Goal: Book appointment/travel/reservation

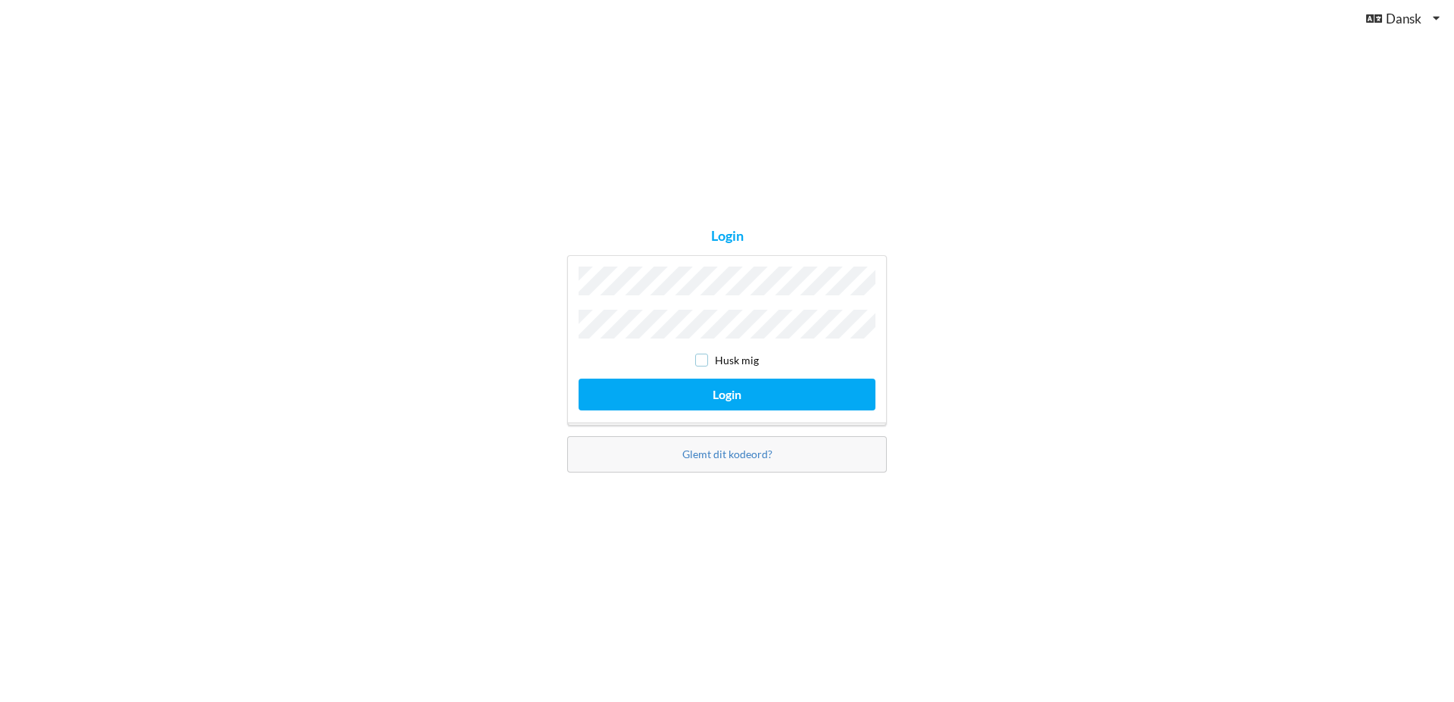
click at [702, 354] on input "checkbox" at bounding box center [701, 360] width 13 height 13
checkbox input "true"
click at [700, 396] on button "Login" at bounding box center [727, 394] width 297 height 31
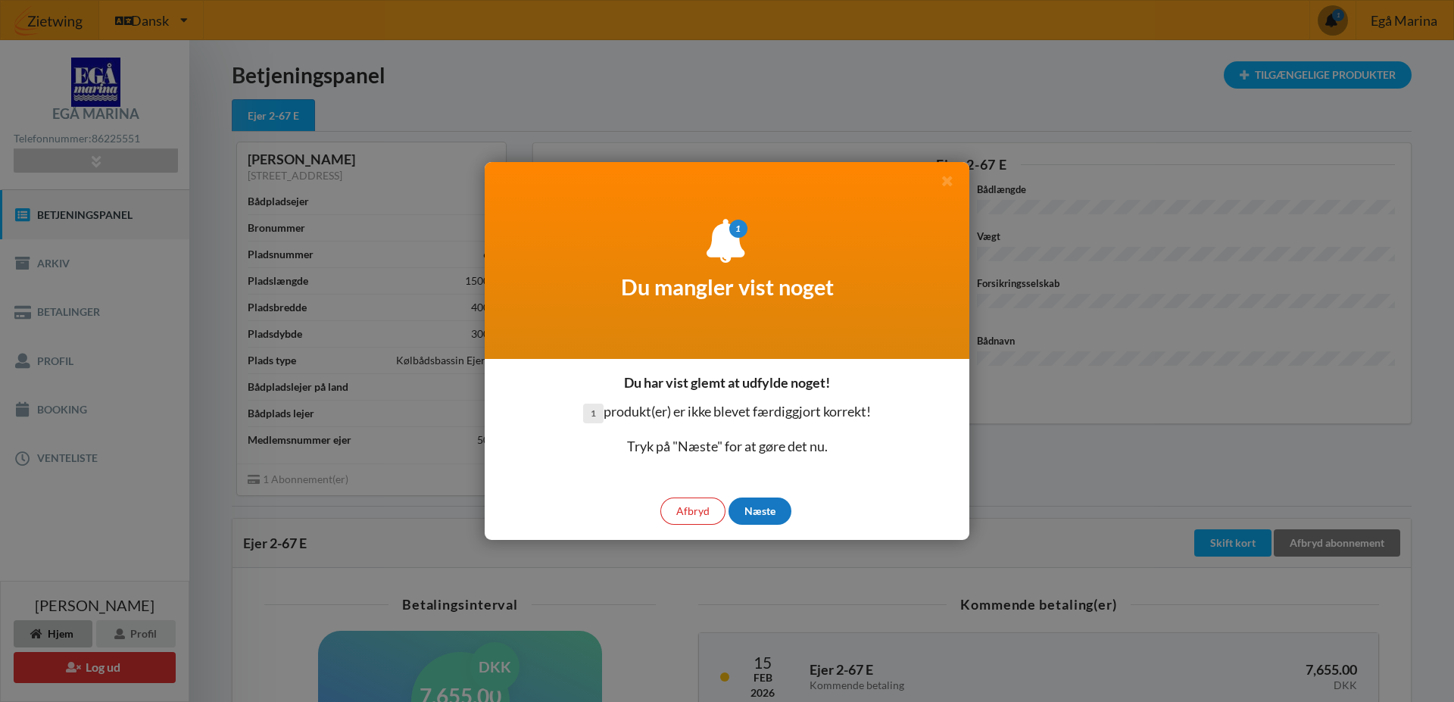
click at [767, 508] on div "Næste" at bounding box center [760, 511] width 63 height 27
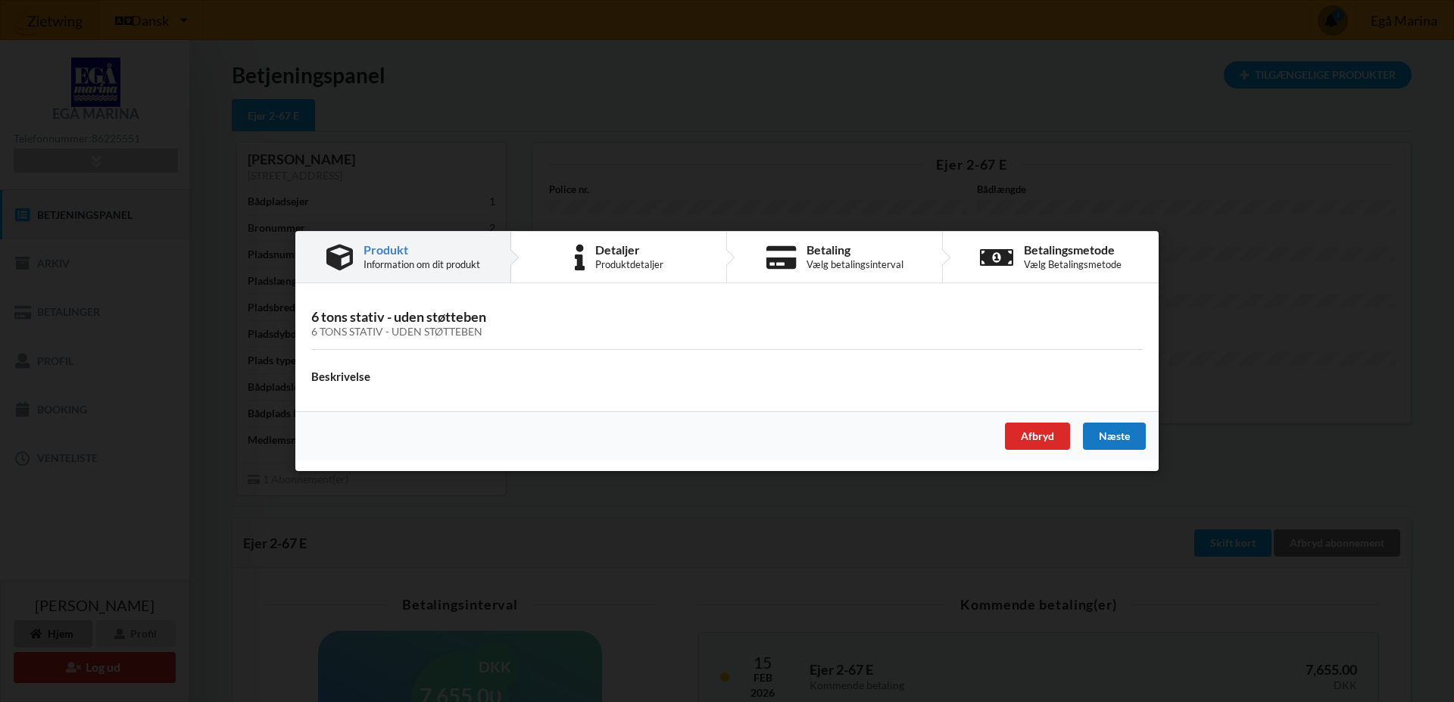
click at [1121, 434] on div "Næste" at bounding box center [1114, 436] width 63 height 27
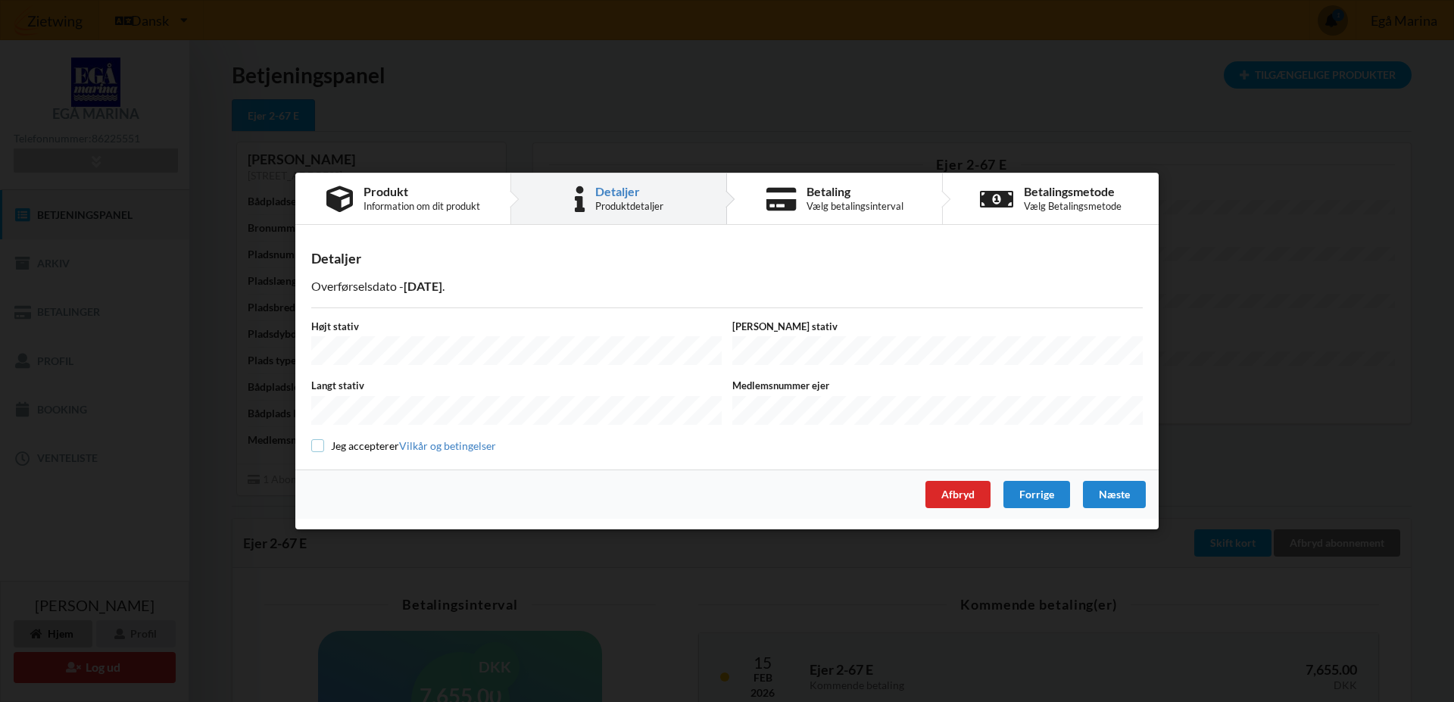
click at [319, 444] on input "checkbox" at bounding box center [317, 445] width 13 height 13
checkbox input "true"
click at [1132, 490] on div "Næste" at bounding box center [1114, 494] width 63 height 27
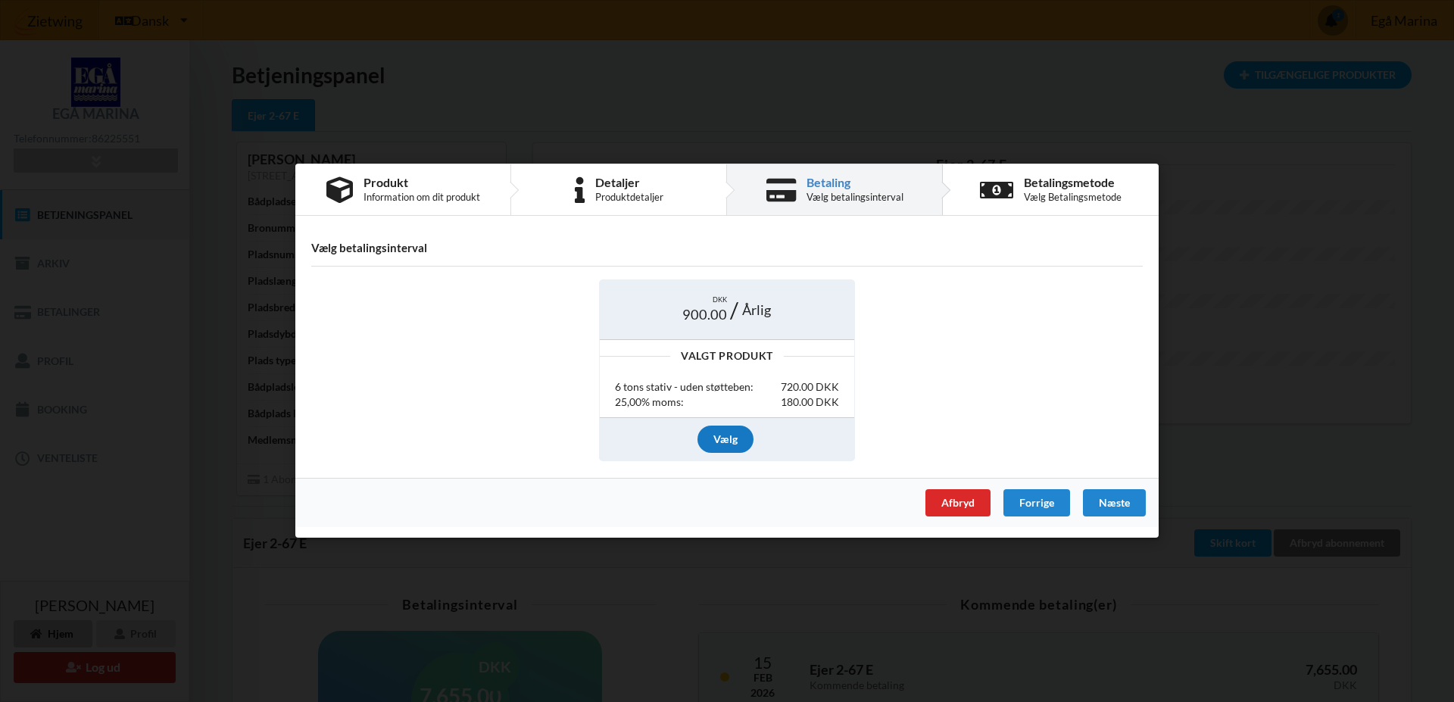
click at [716, 441] on div "Vælg" at bounding box center [726, 439] width 56 height 27
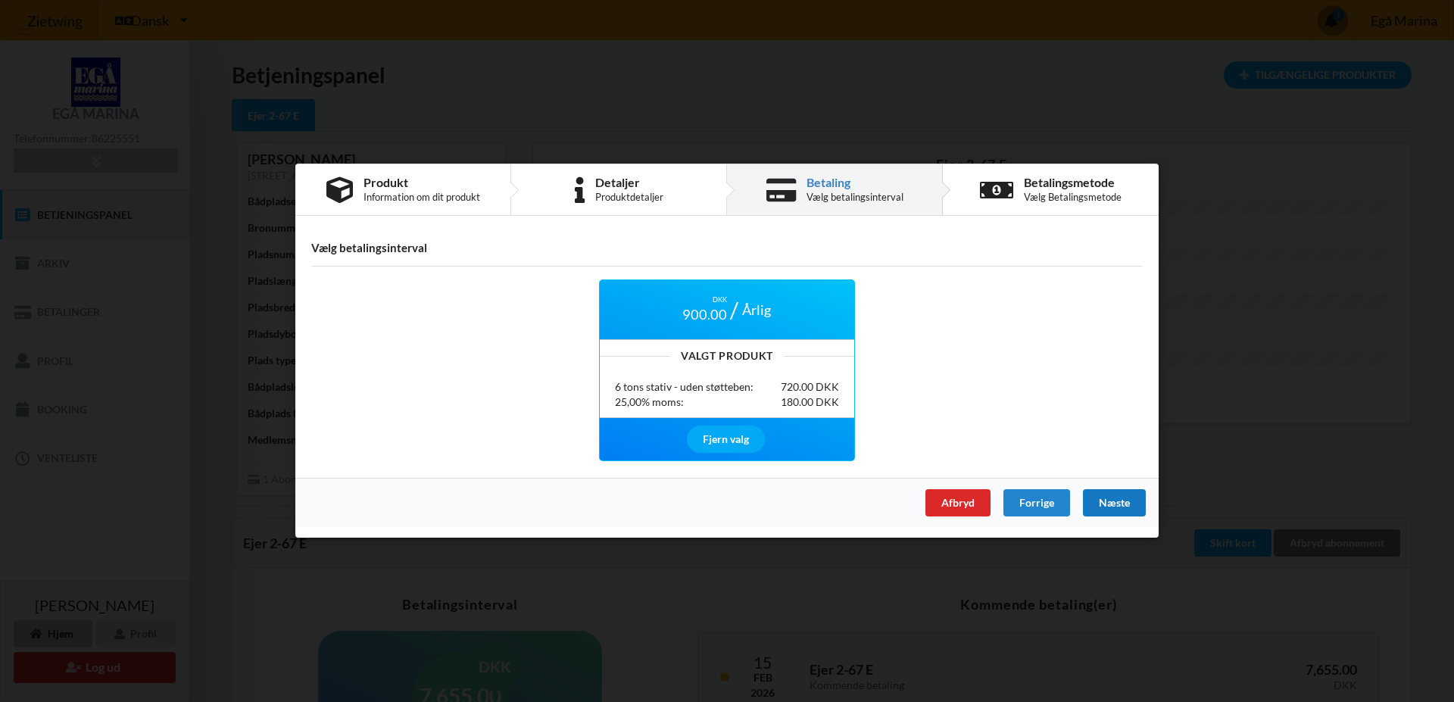
click at [1099, 503] on div "Næste" at bounding box center [1114, 503] width 63 height 27
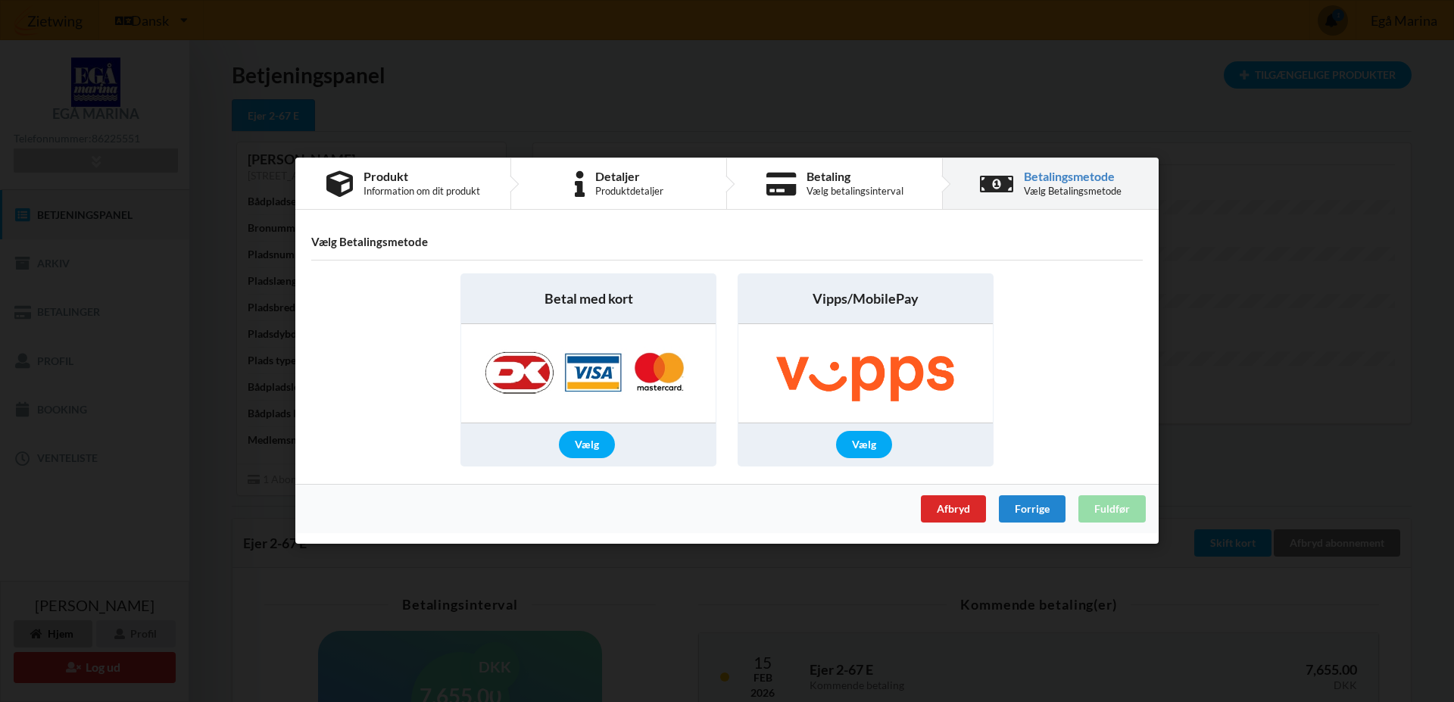
click at [598, 377] on img at bounding box center [589, 374] width 238 height 98
click at [595, 448] on div "Vælg" at bounding box center [587, 445] width 56 height 27
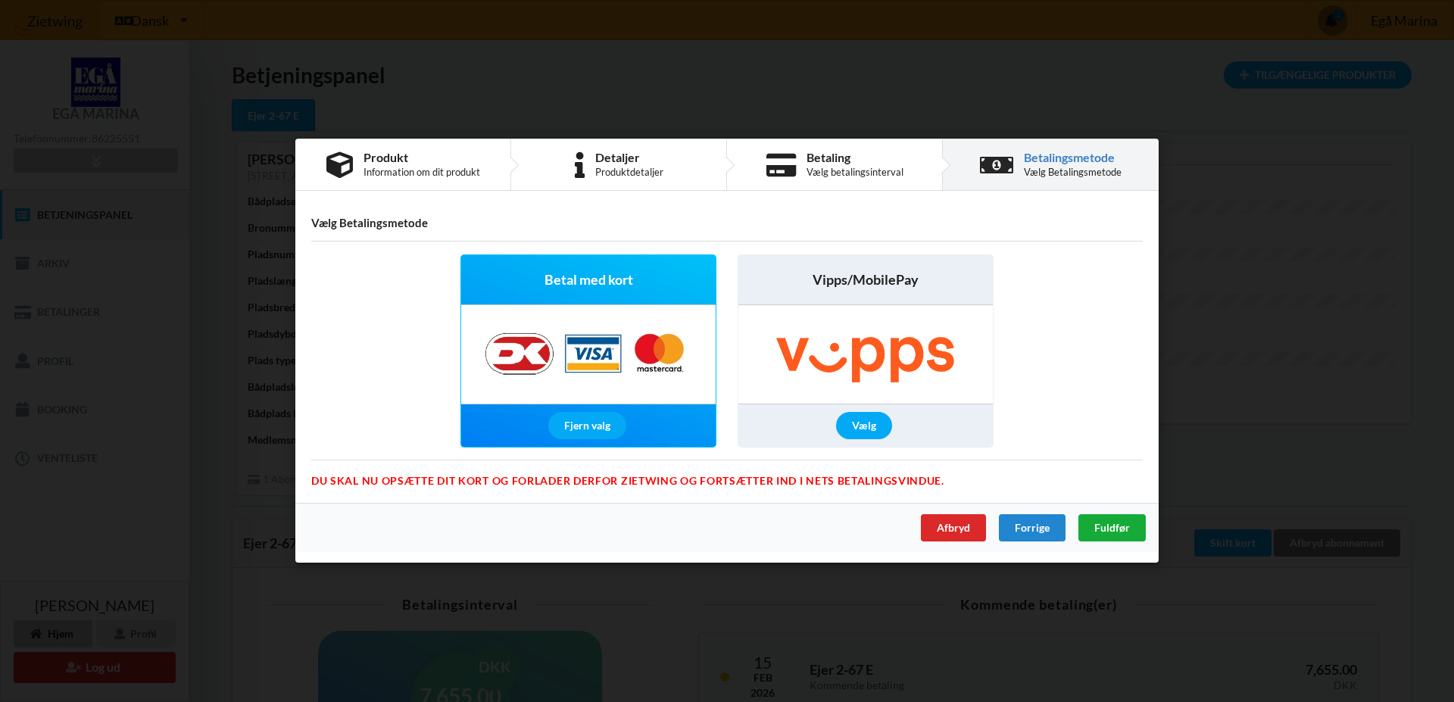
click at [1127, 527] on span "Fuldfør" at bounding box center [1112, 528] width 36 height 13
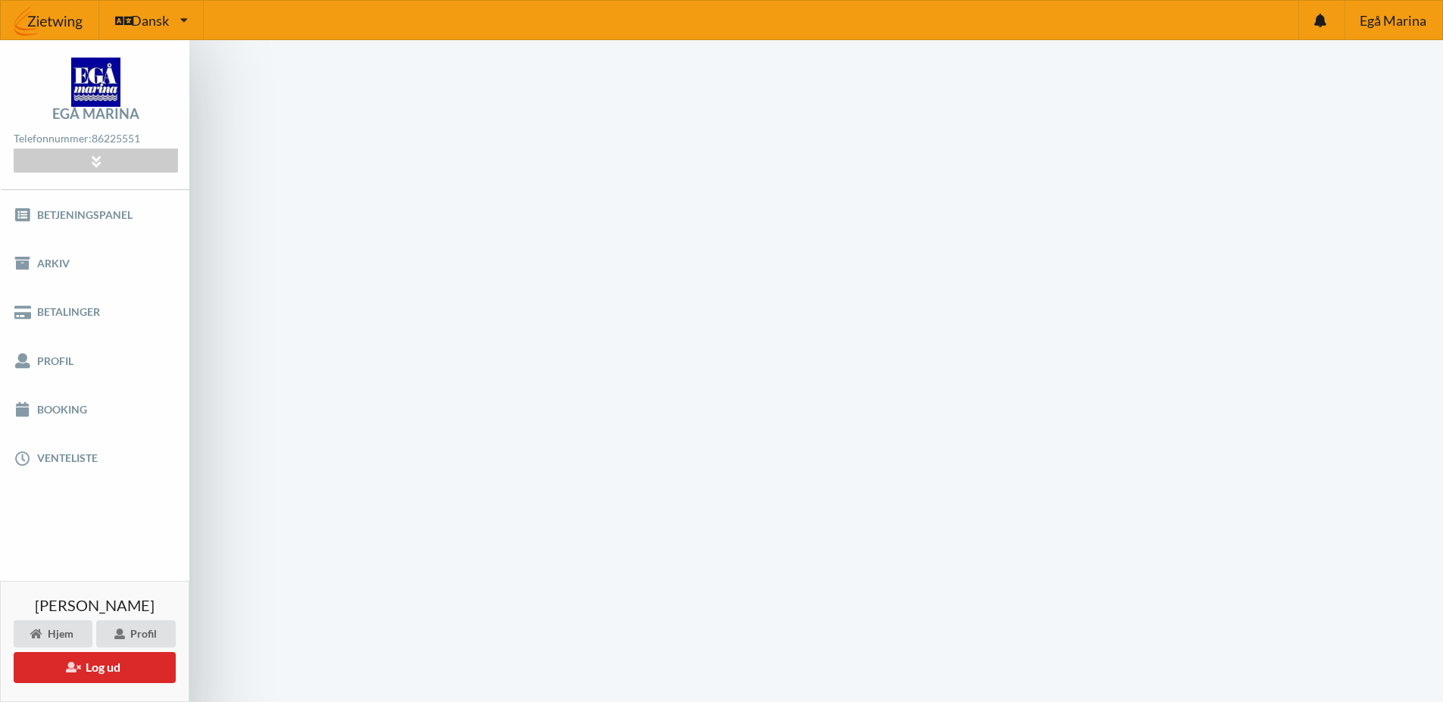
scroll to position [58, 0]
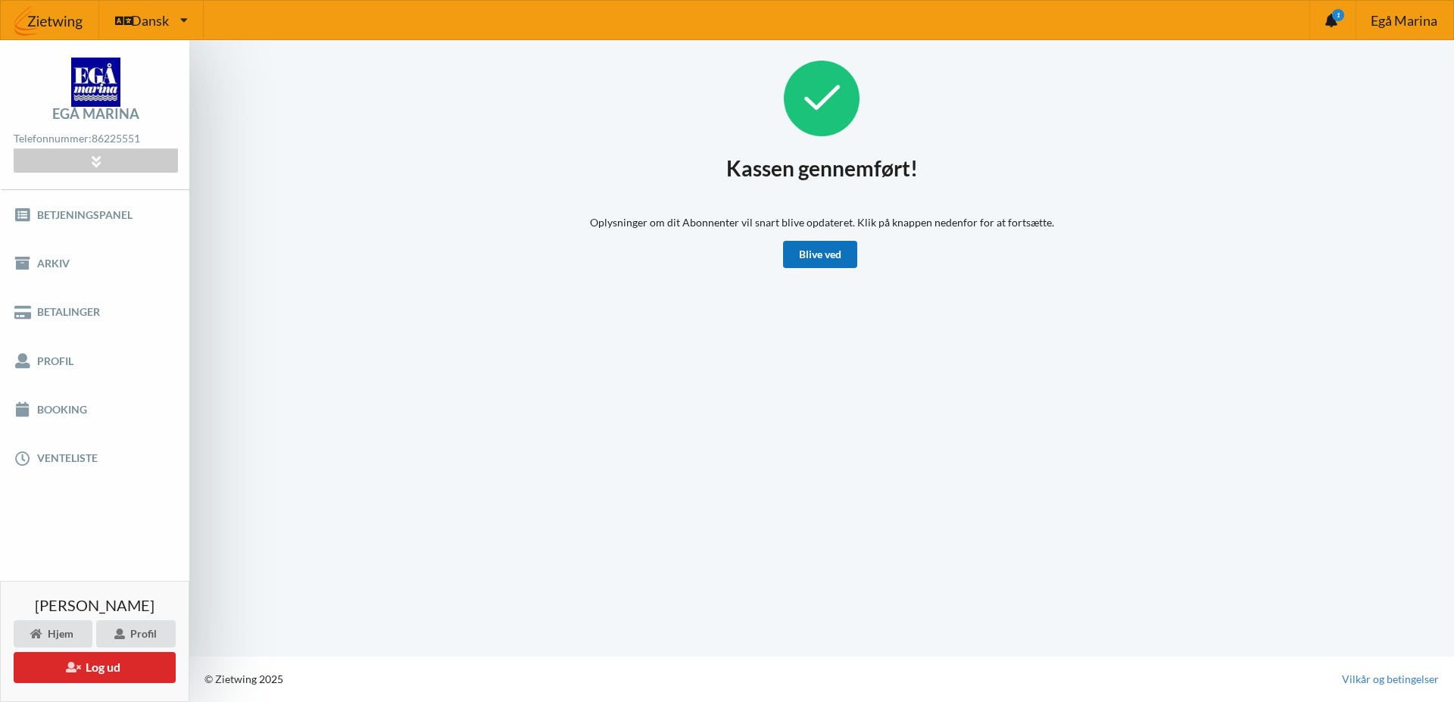
click at [840, 254] on link "Blive ved" at bounding box center [820, 254] width 74 height 27
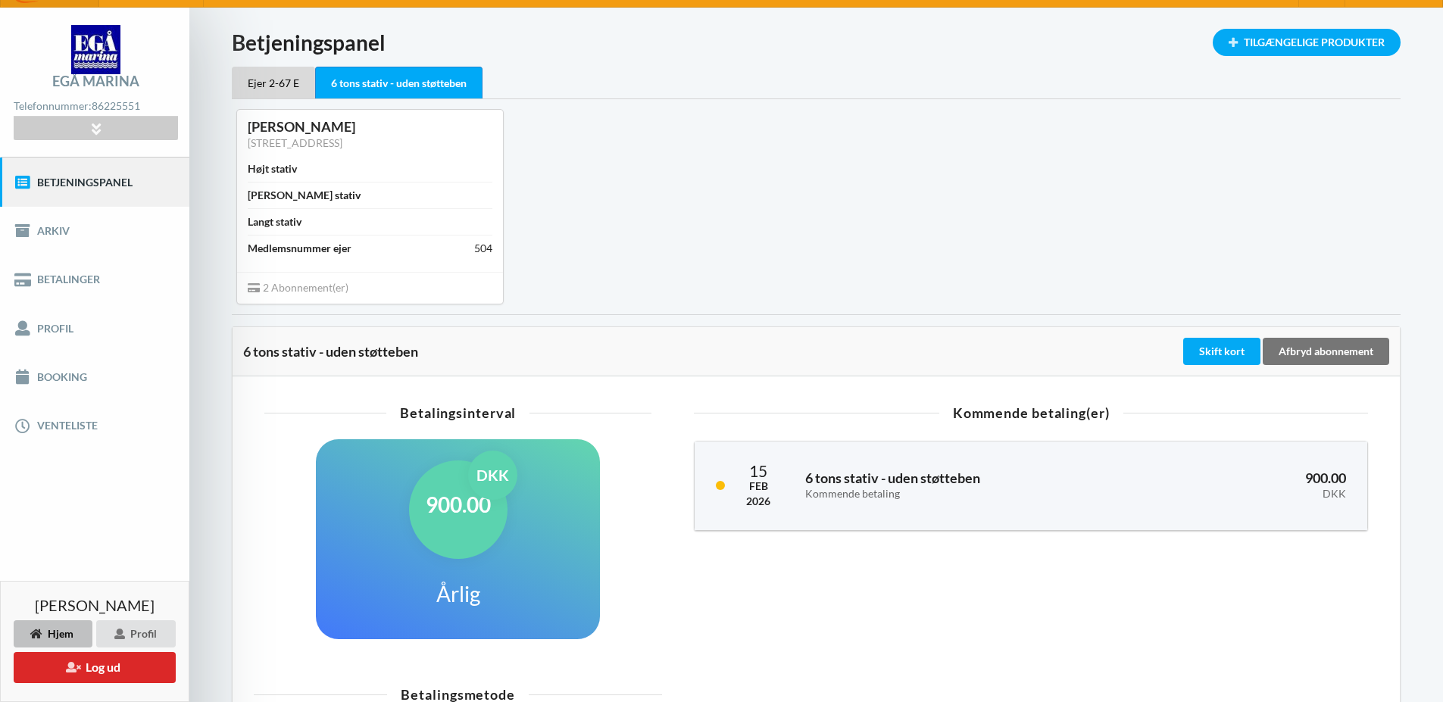
scroll to position [12, 0]
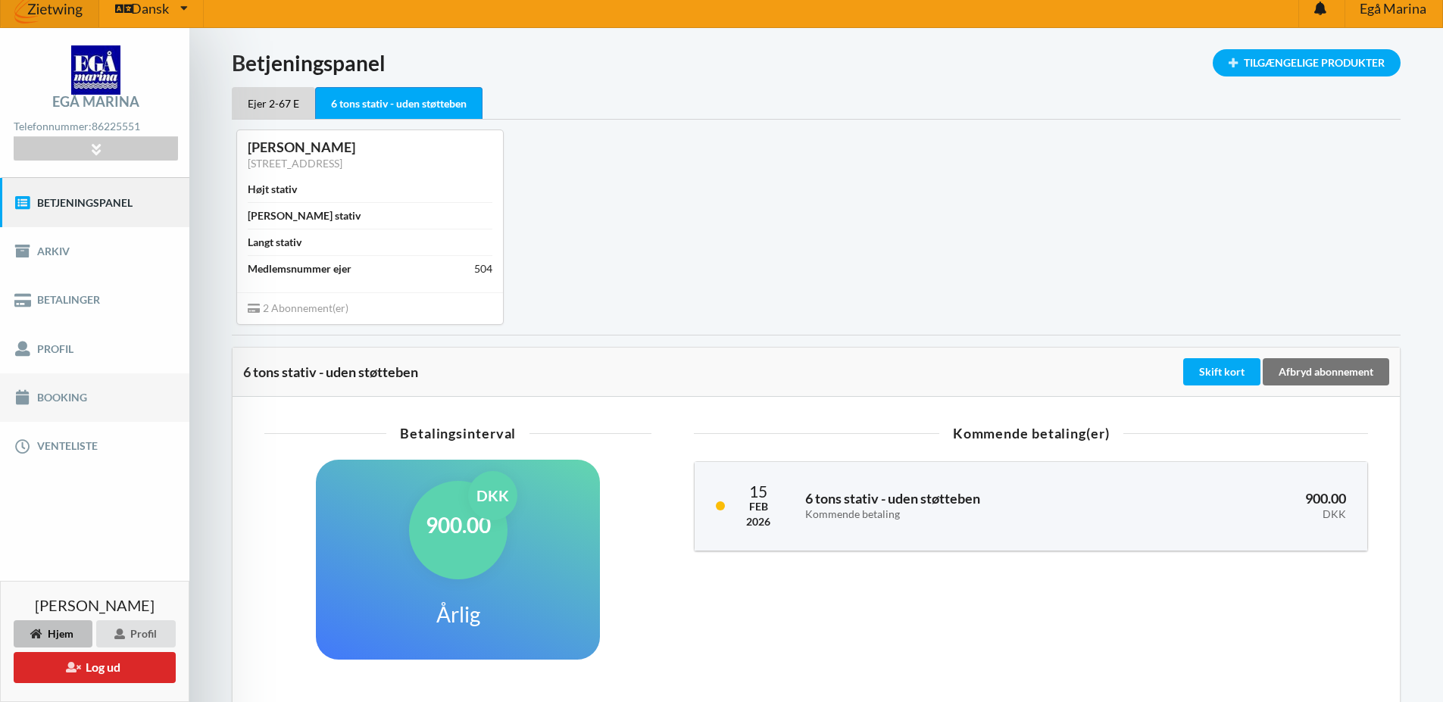
click at [32, 393] on link "Booking" at bounding box center [94, 397] width 189 height 48
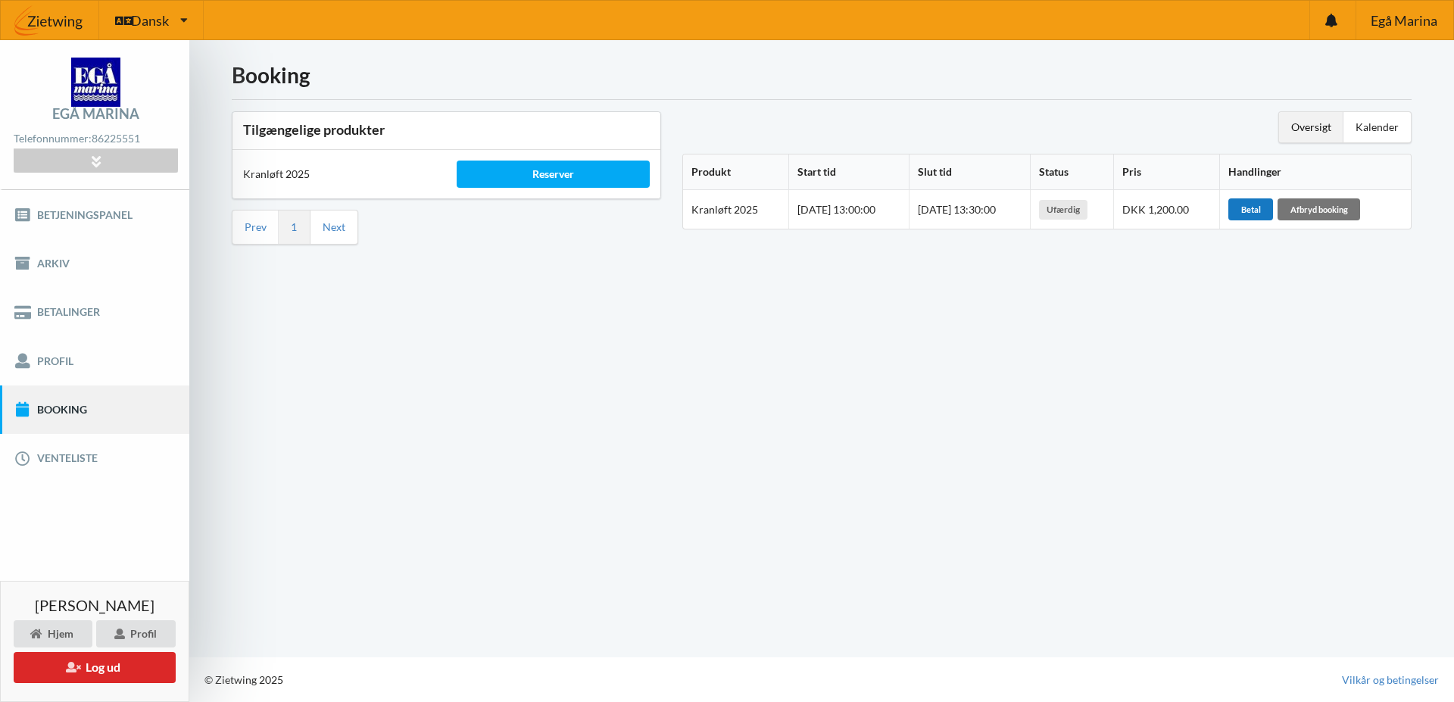
click at [1261, 211] on span "Betal" at bounding box center [1251, 210] width 20 height 10
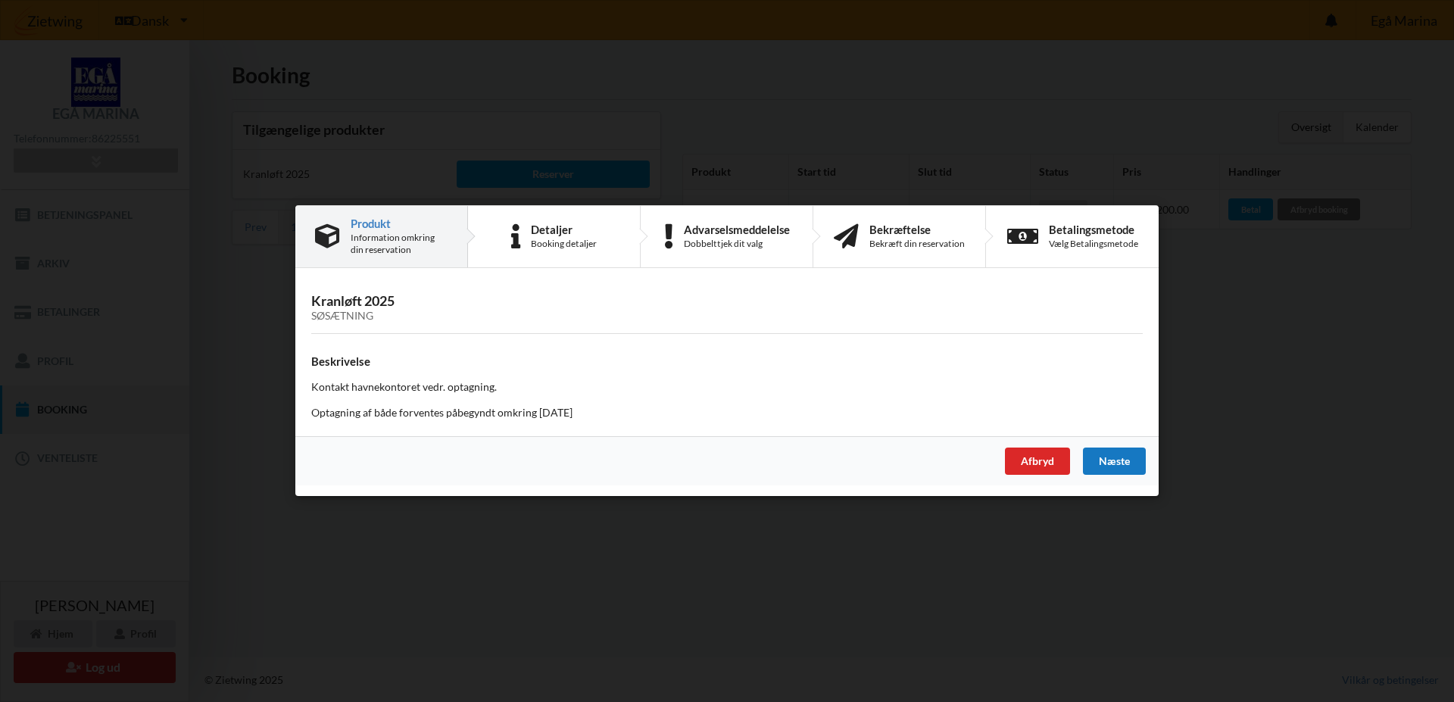
click at [1107, 462] on div "Næste" at bounding box center [1114, 461] width 63 height 27
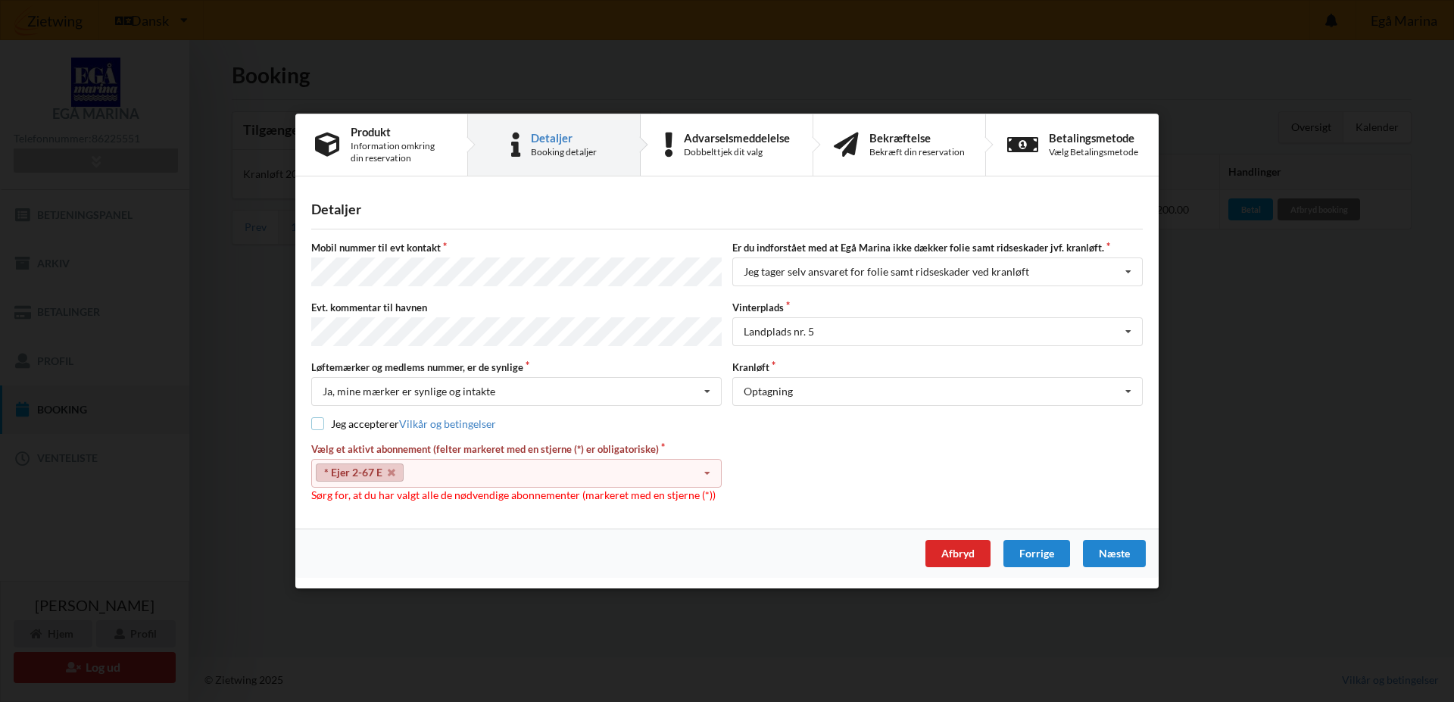
click at [314, 422] on input "checkbox" at bounding box center [317, 423] width 13 height 13
checkbox input "true"
click at [1116, 548] on div "Næste" at bounding box center [1114, 553] width 63 height 27
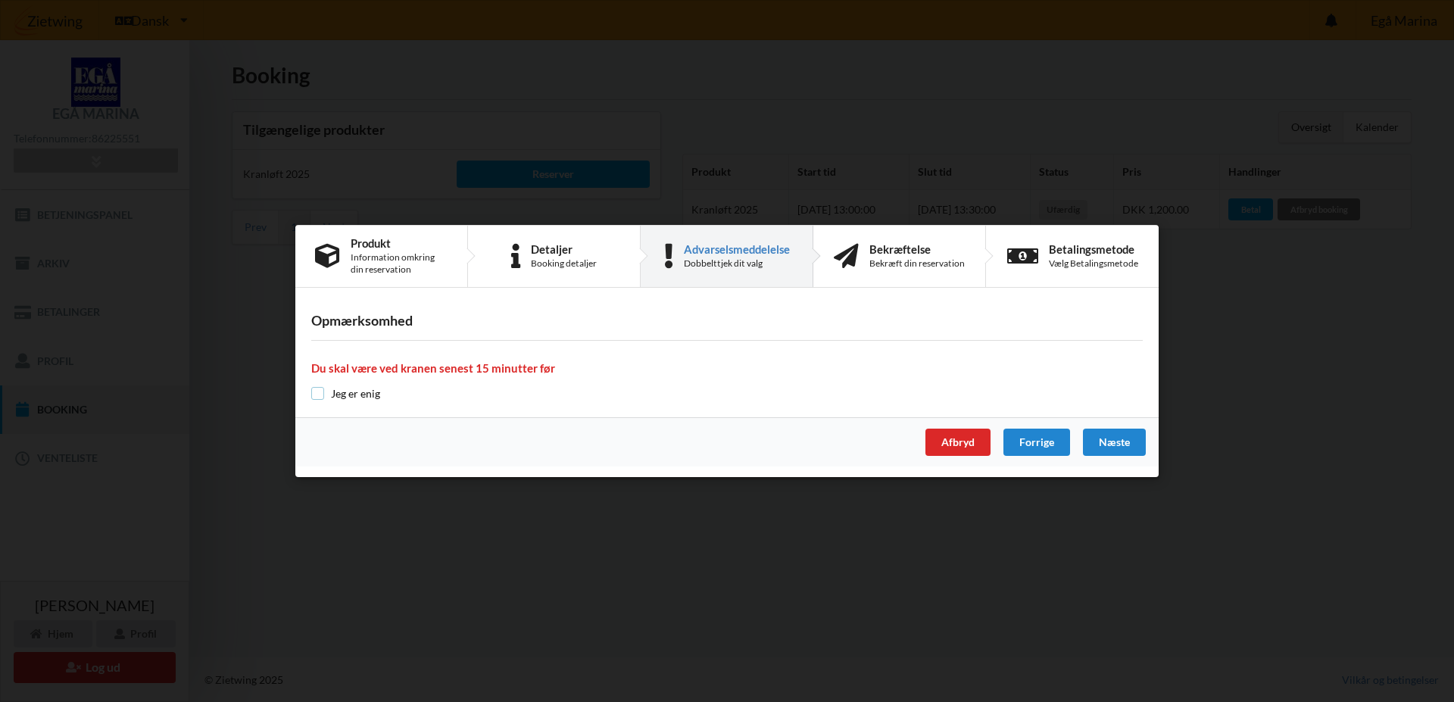
click at [317, 398] on input "checkbox" at bounding box center [317, 393] width 13 height 13
checkbox input "true"
click at [1122, 435] on div "Næste" at bounding box center [1114, 442] width 63 height 27
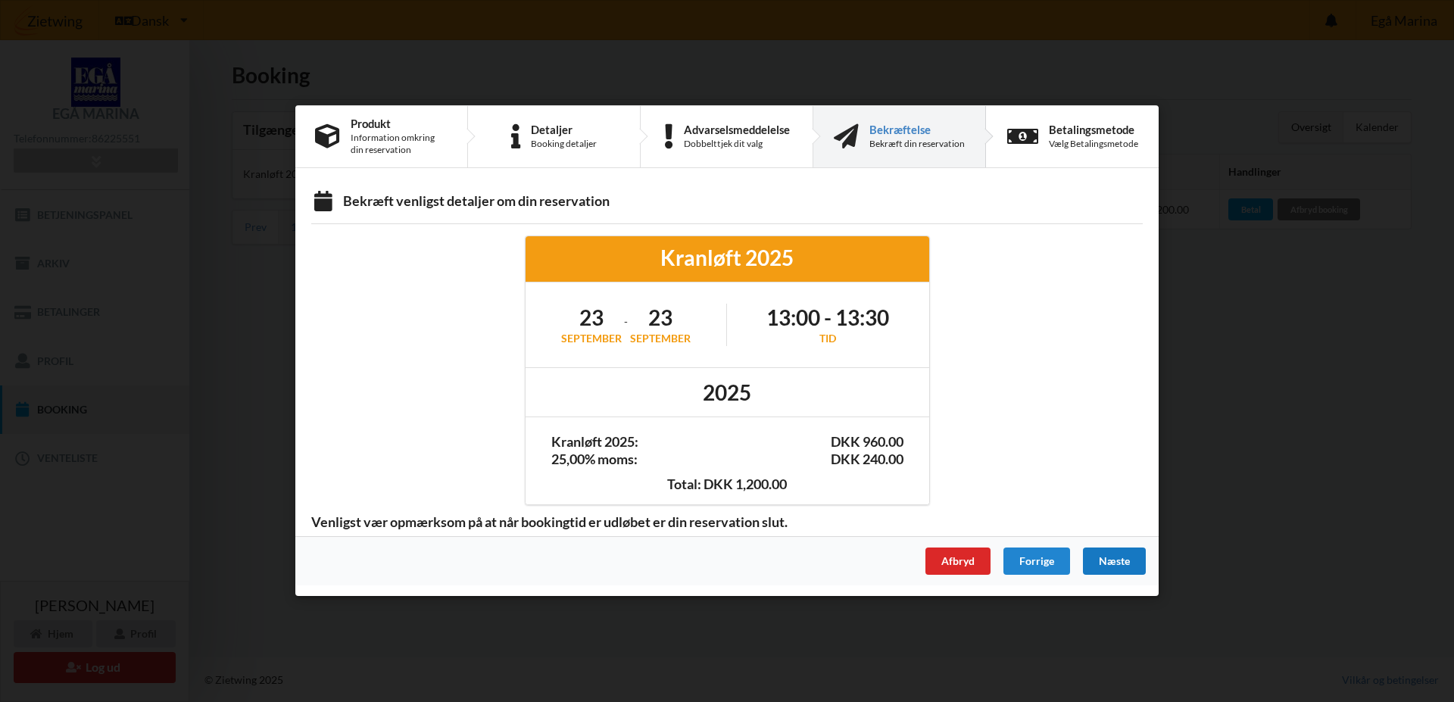
click at [1120, 563] on div "Næste" at bounding box center [1114, 561] width 63 height 27
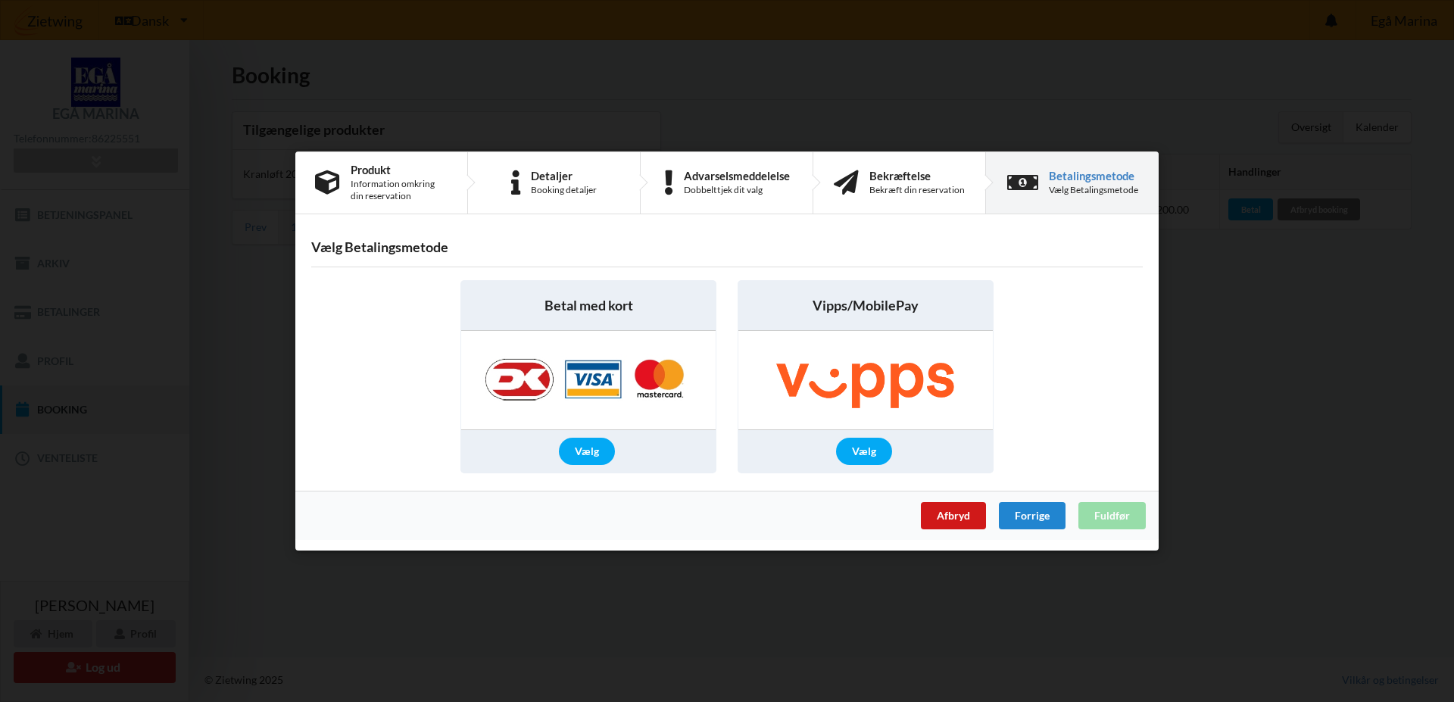
click at [945, 511] on div "Afbryd" at bounding box center [953, 515] width 65 height 27
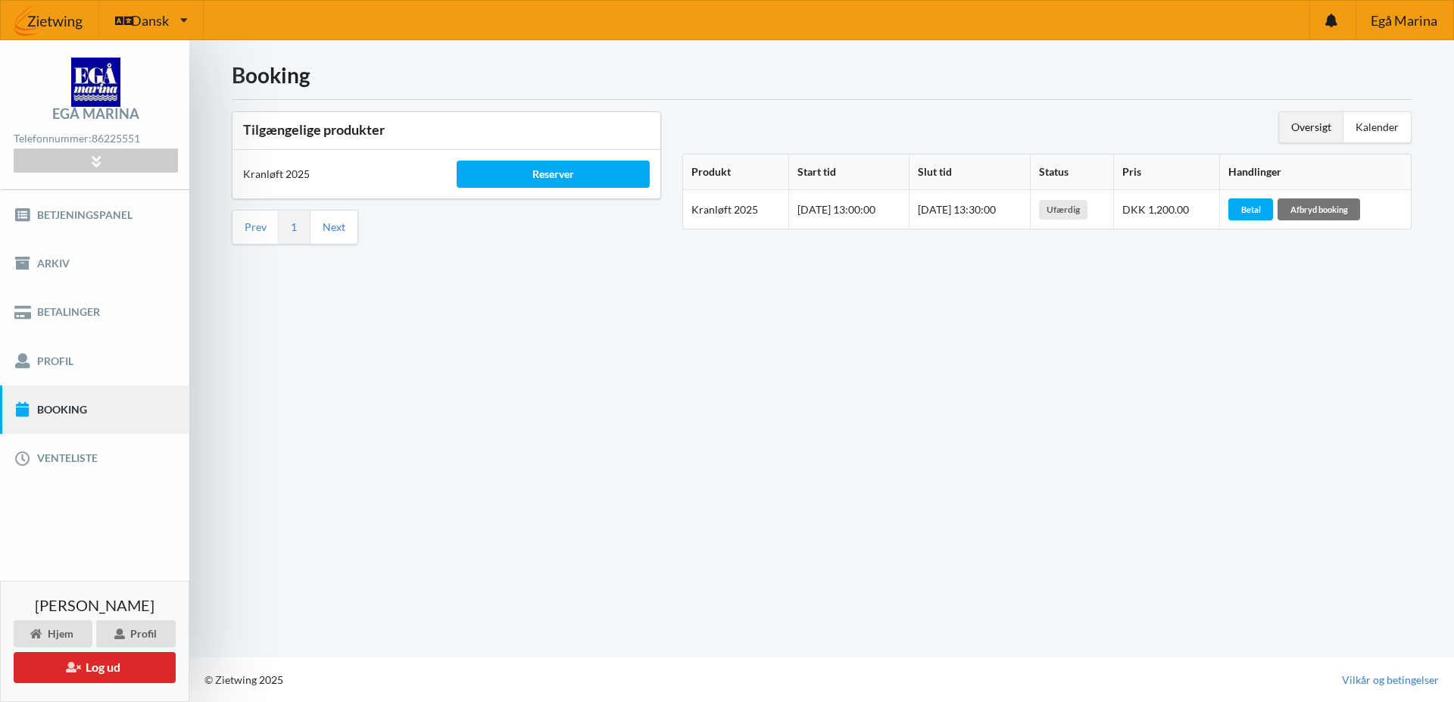
click at [1145, 336] on div "Booking Tilgængelige produkter Kranløft 2025 Reserver Prev 1 Next Oversigt Kale…" at bounding box center [821, 348] width 1265 height 617
click at [1347, 208] on div "Afbryd booking" at bounding box center [1319, 208] width 83 height 21
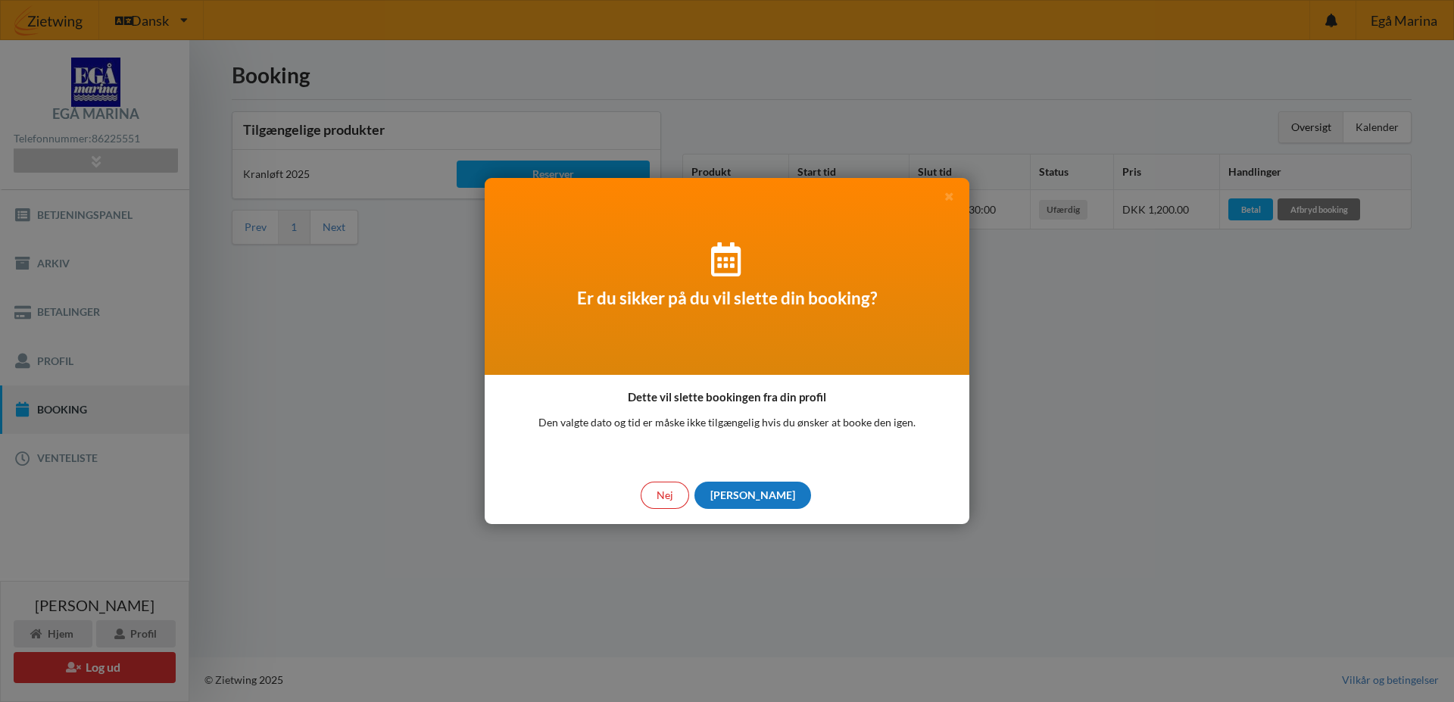
click at [751, 489] on div "[PERSON_NAME]" at bounding box center [753, 495] width 117 height 27
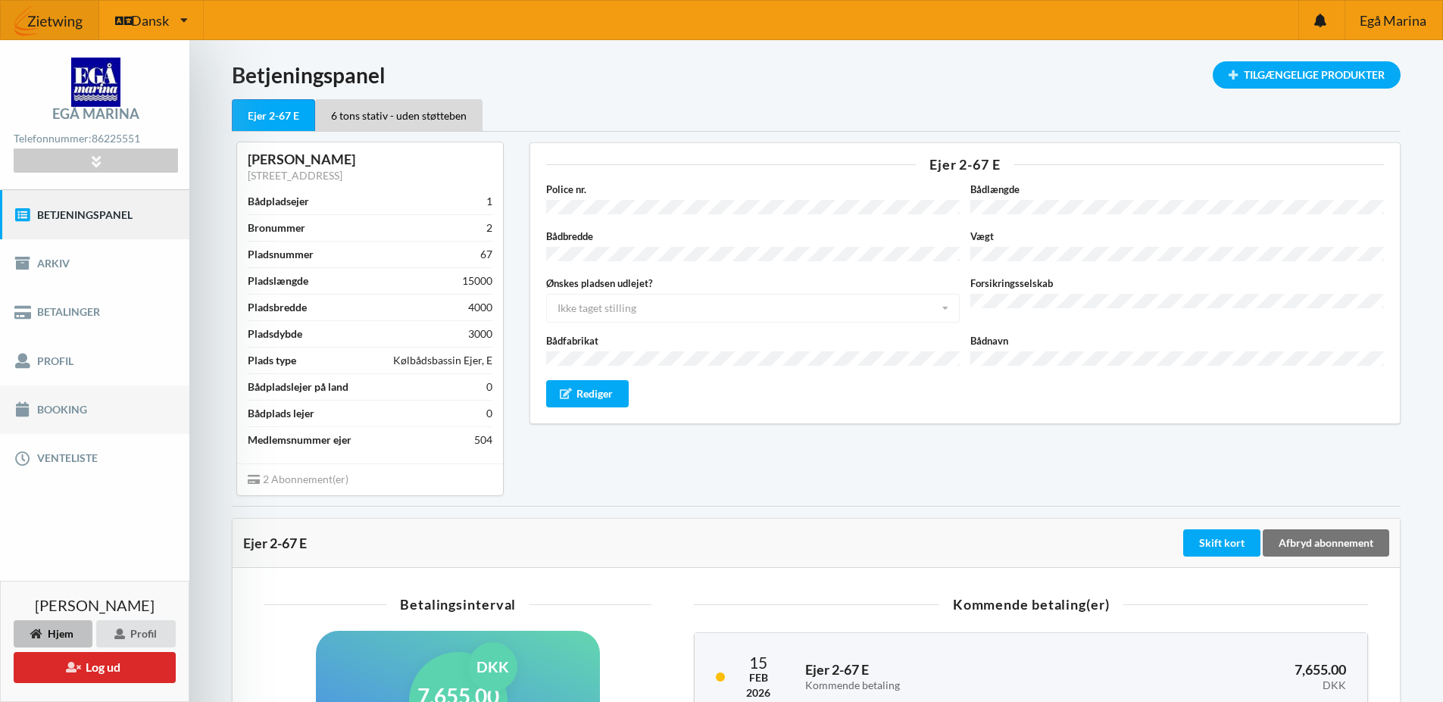
click at [71, 408] on link "Booking" at bounding box center [94, 410] width 189 height 48
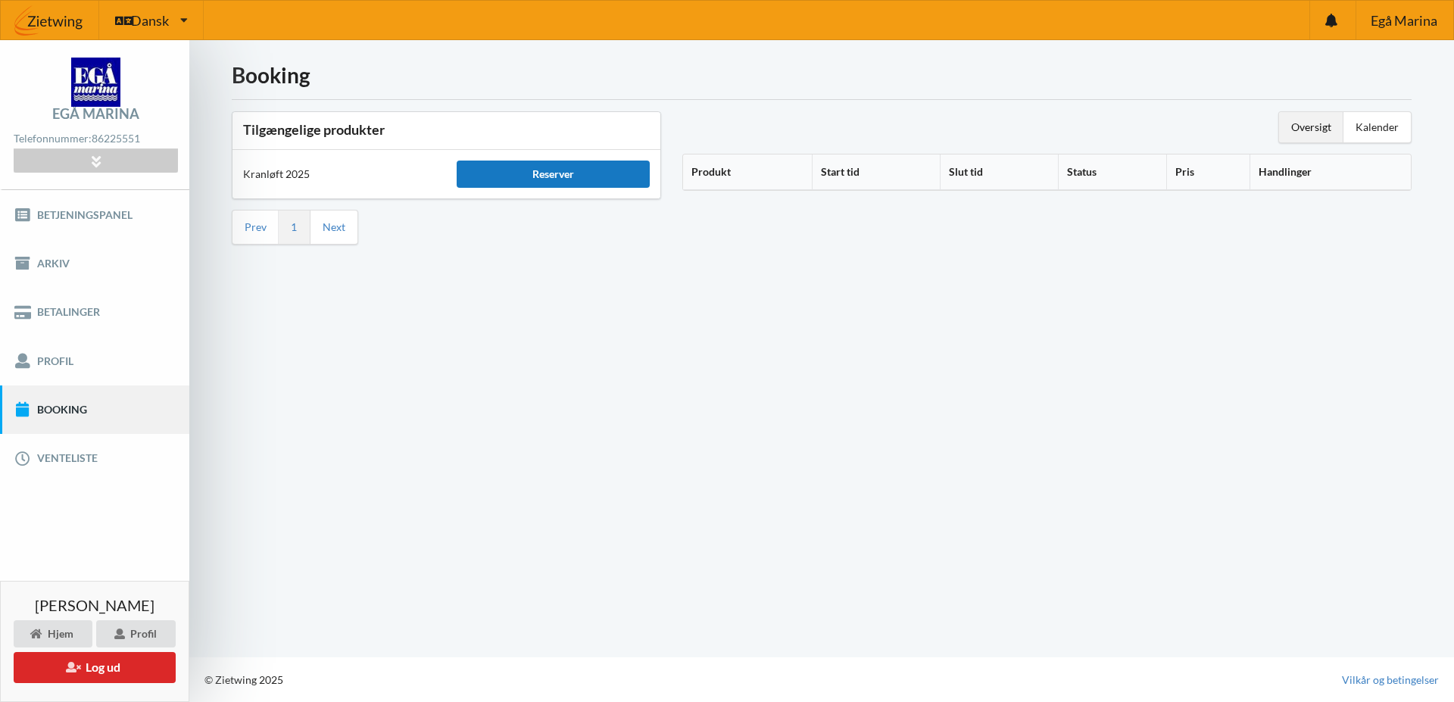
click at [573, 175] on div "Reserver" at bounding box center [553, 174] width 192 height 27
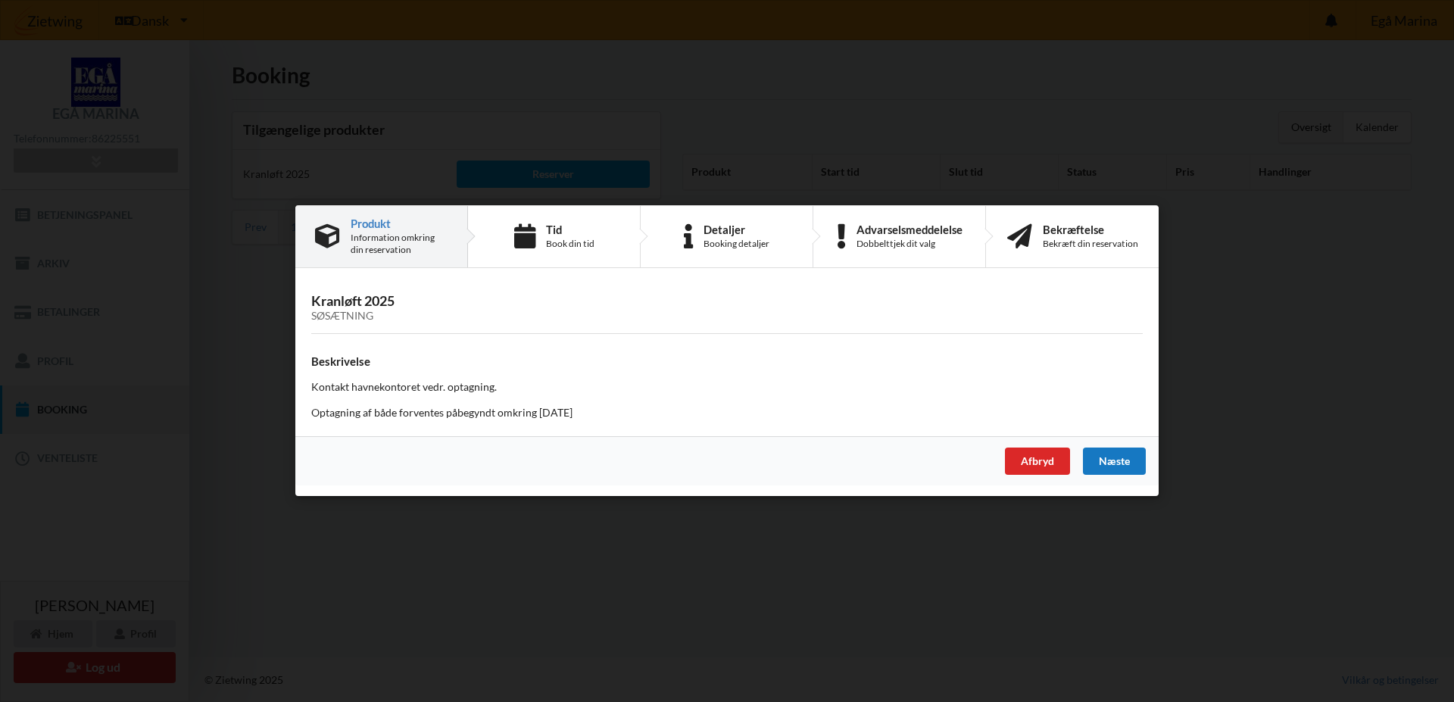
click at [1129, 463] on div "Næste" at bounding box center [1114, 461] width 63 height 27
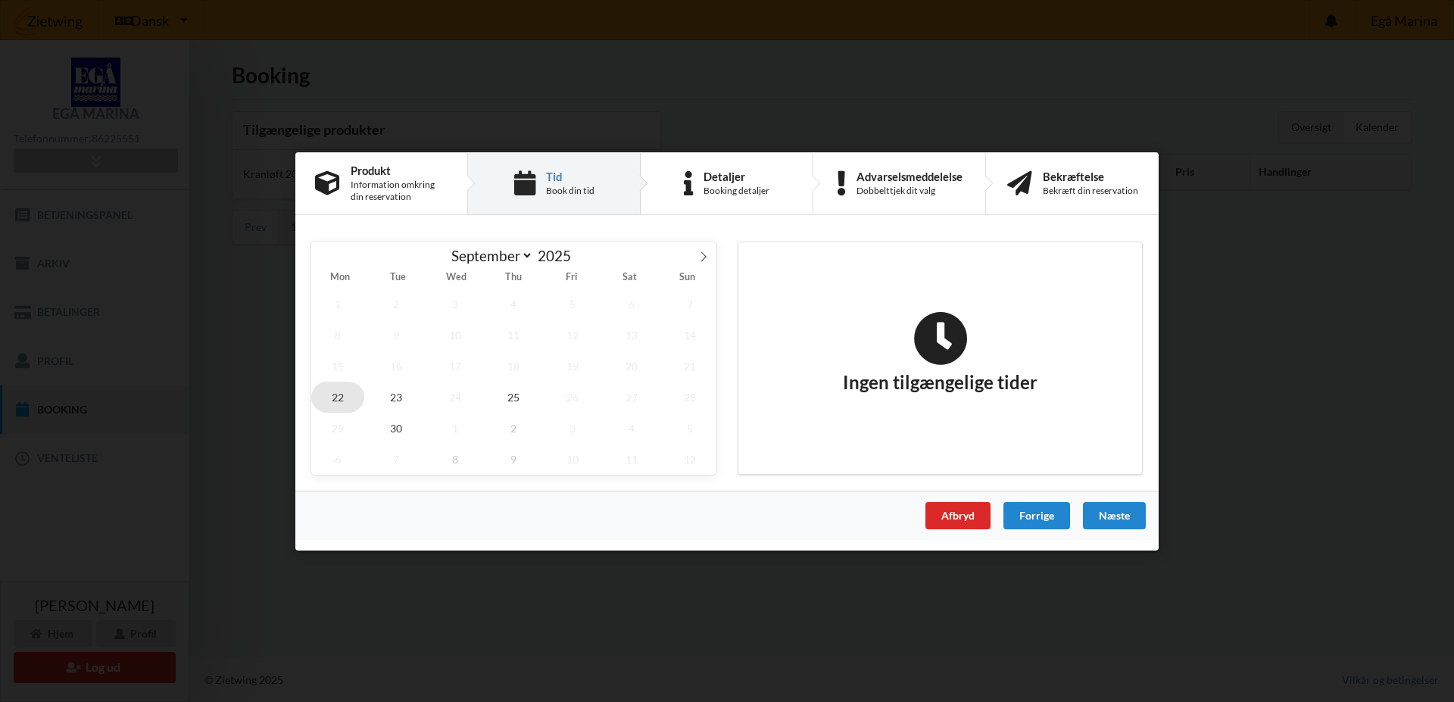
click at [354, 396] on span "22" at bounding box center [337, 396] width 53 height 31
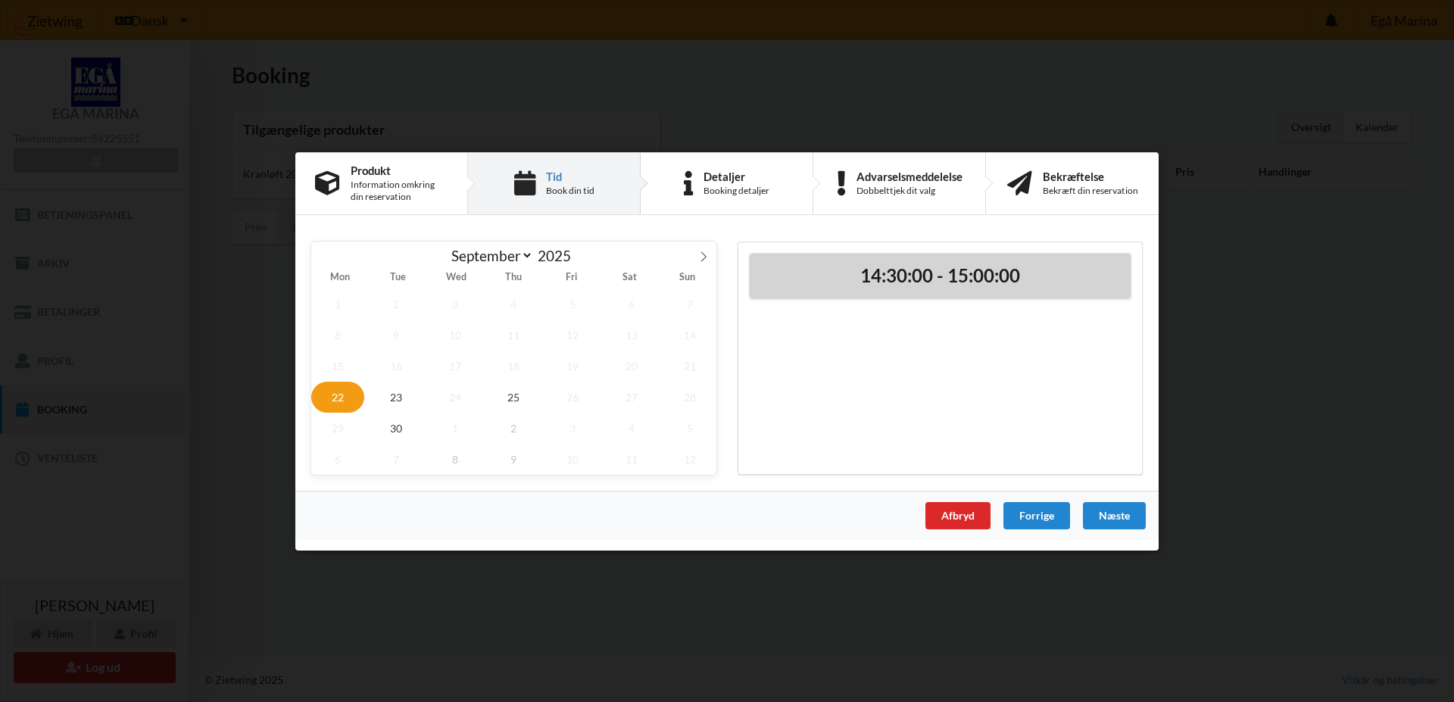
click at [930, 280] on h2 "14:30:00 - 15:00:00" at bounding box center [940, 275] width 360 height 23
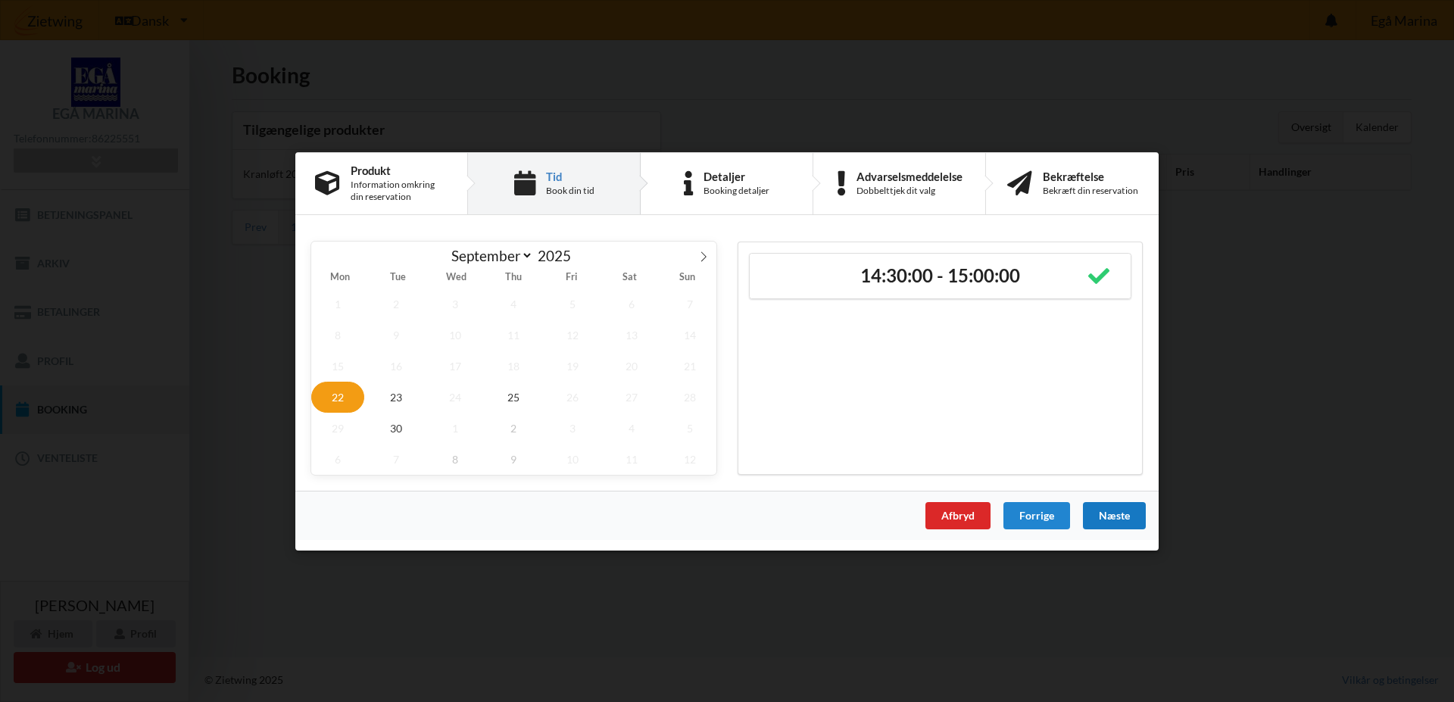
click at [1123, 522] on div "Næste" at bounding box center [1114, 514] width 63 height 27
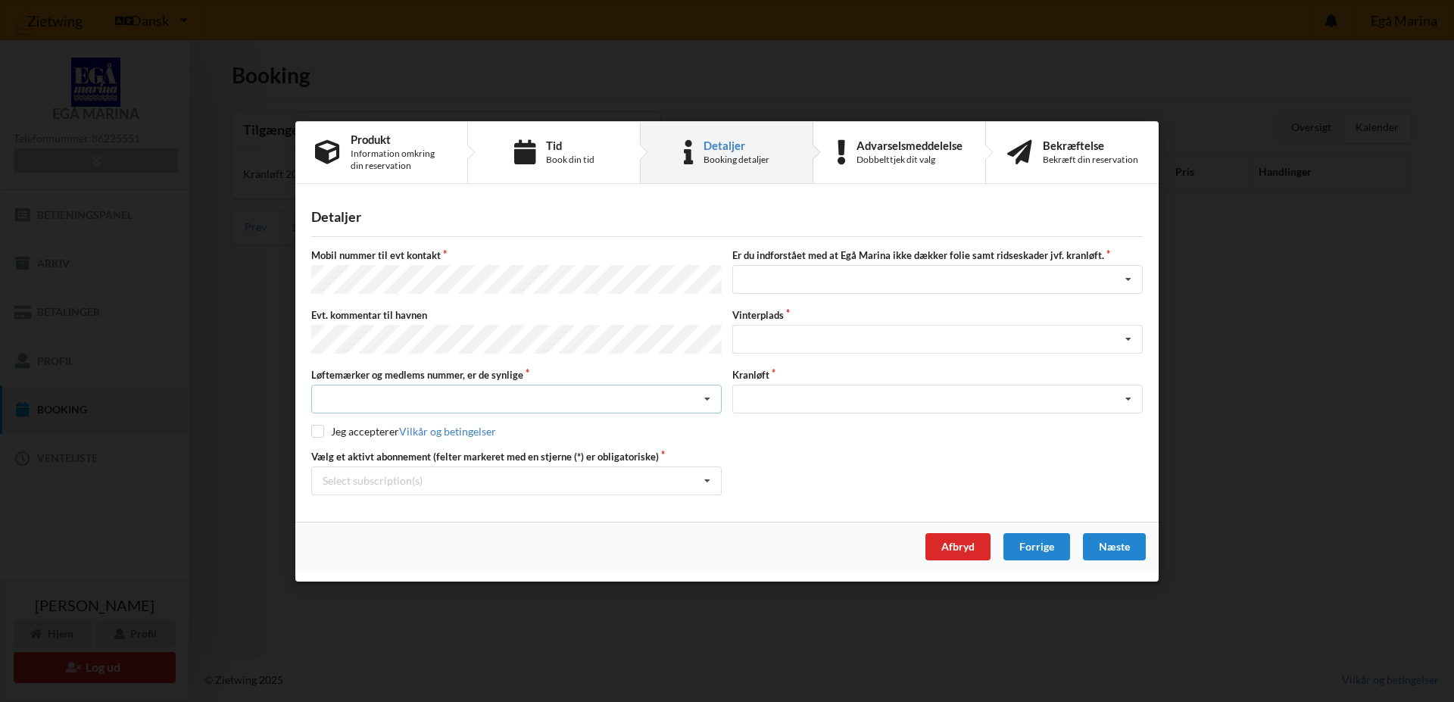
click at [521, 399] on div "Nej, jeg kontakter havnekontoret inden løftet Ja, mine mærker er synlige og int…" at bounding box center [516, 399] width 411 height 29
click at [451, 445] on div "Ja, mine mærker er synlige og intakte" at bounding box center [516, 455] width 409 height 28
click at [311, 426] on input "checkbox" at bounding box center [317, 431] width 13 height 13
checkbox input "true"
click at [504, 485] on div "Select subscription(s) * Ejer 2-67 E * 6 tons stativ - uden støtteben" at bounding box center [516, 480] width 411 height 29
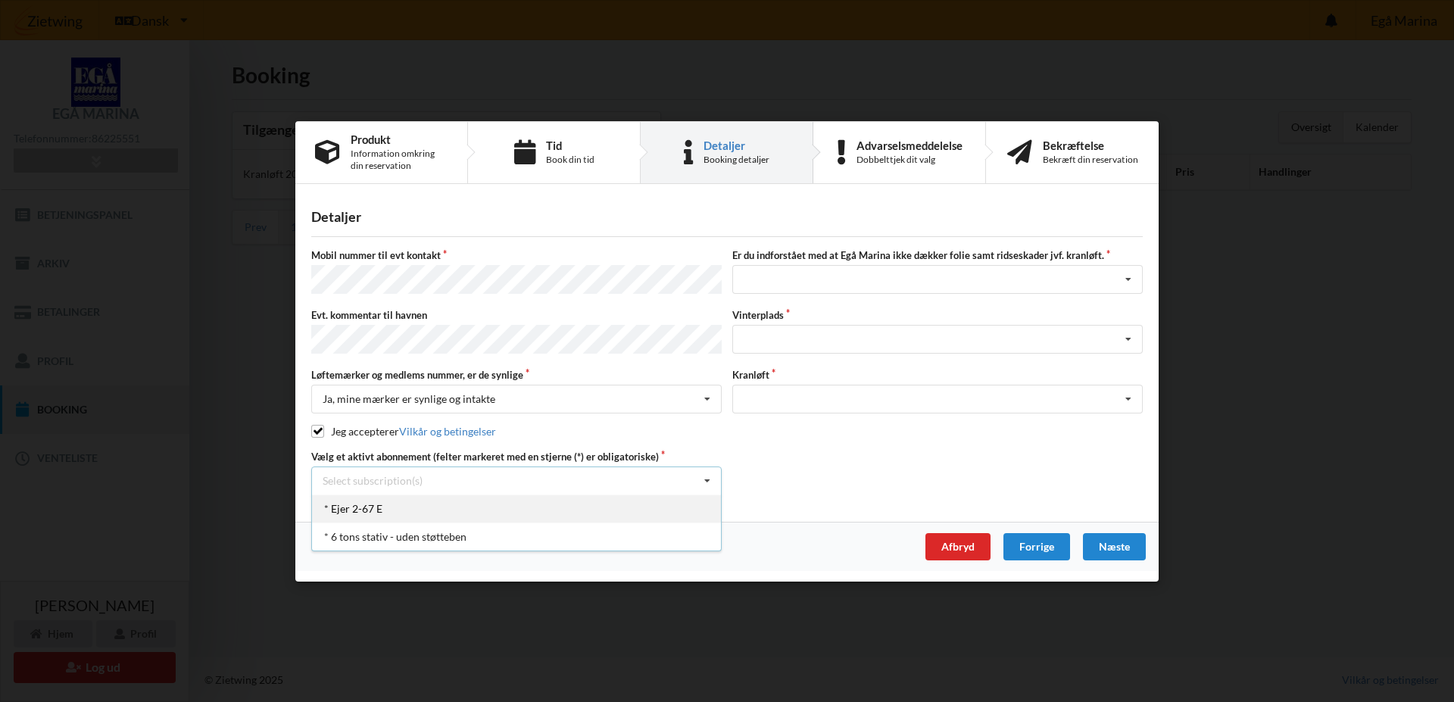
click at [479, 501] on div "* Ejer 2-67 E" at bounding box center [516, 508] width 409 height 28
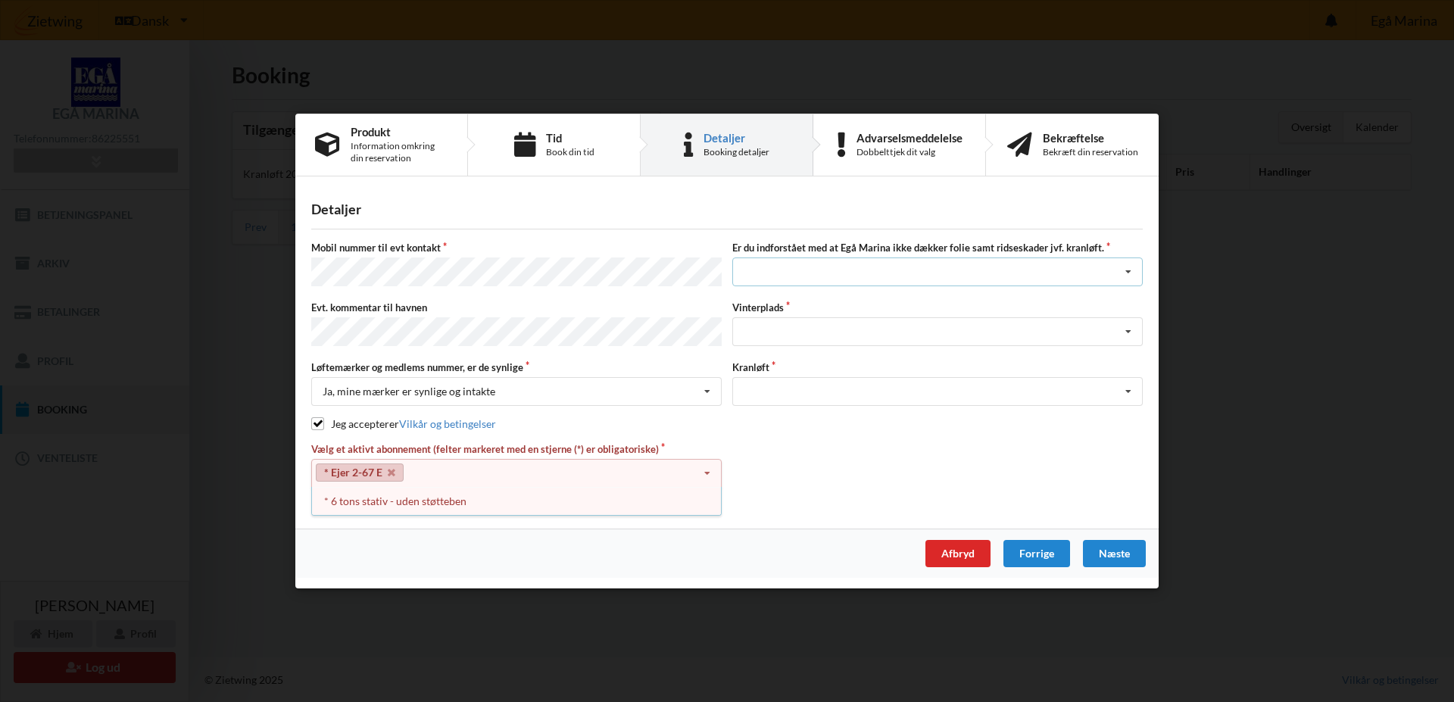
click at [767, 276] on div "Jeg har tæpper med og tager selv ansvaret for eventuelle folie samt ridseskader…" at bounding box center [937, 272] width 411 height 29
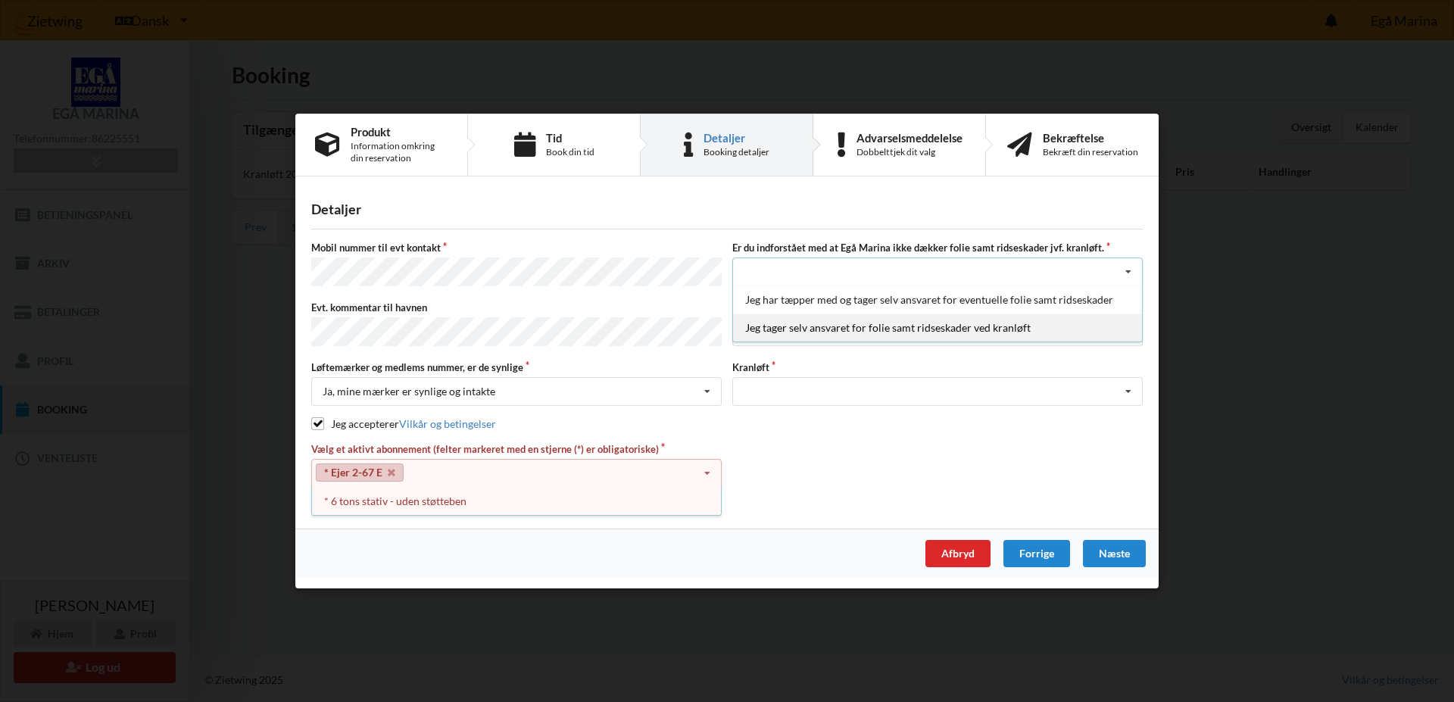
click at [792, 332] on div "Jeg tager selv ansvaret for folie samt ridseskader ved kranløft" at bounding box center [937, 328] width 409 height 28
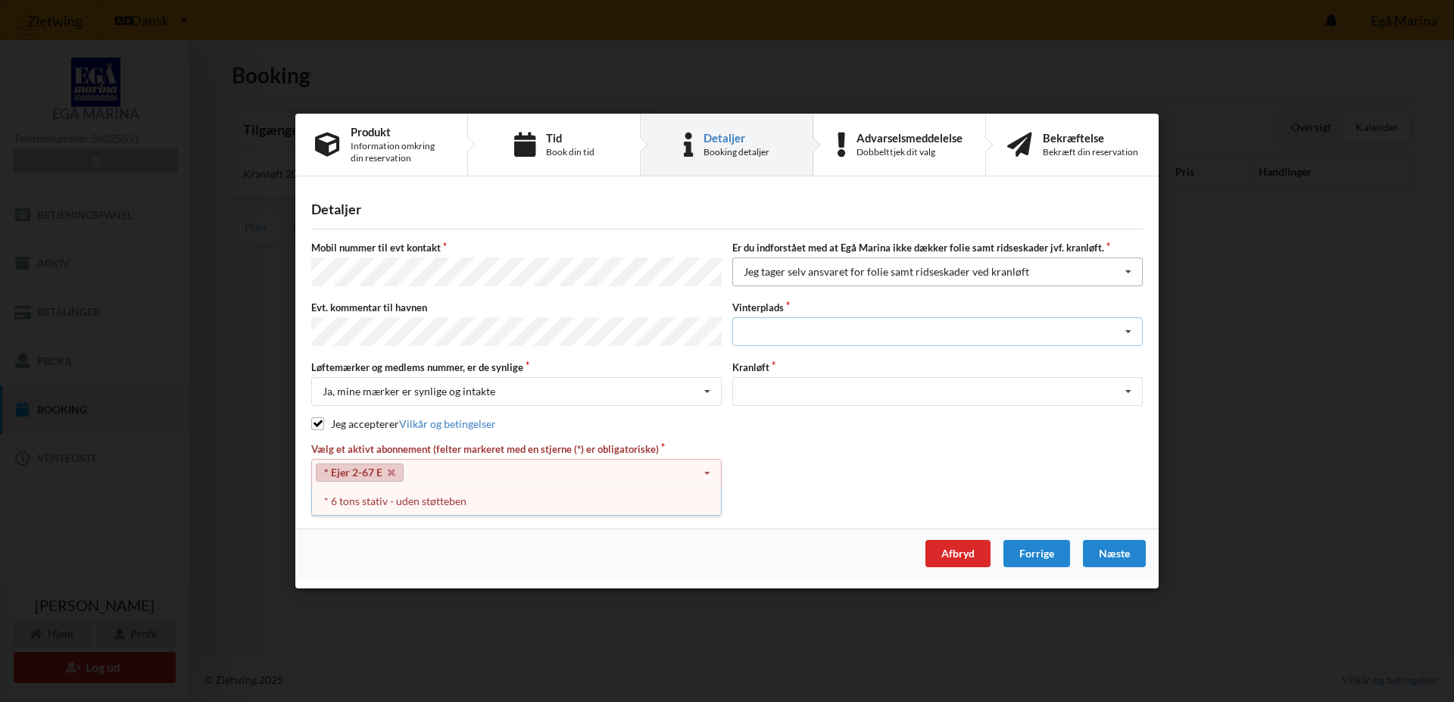
click at [792, 332] on div "Landplads nr. 1 Landplads nr. 2 Landplads nr.3 Landplads nr. 4 Landplads nr. 5 …" at bounding box center [937, 331] width 411 height 29
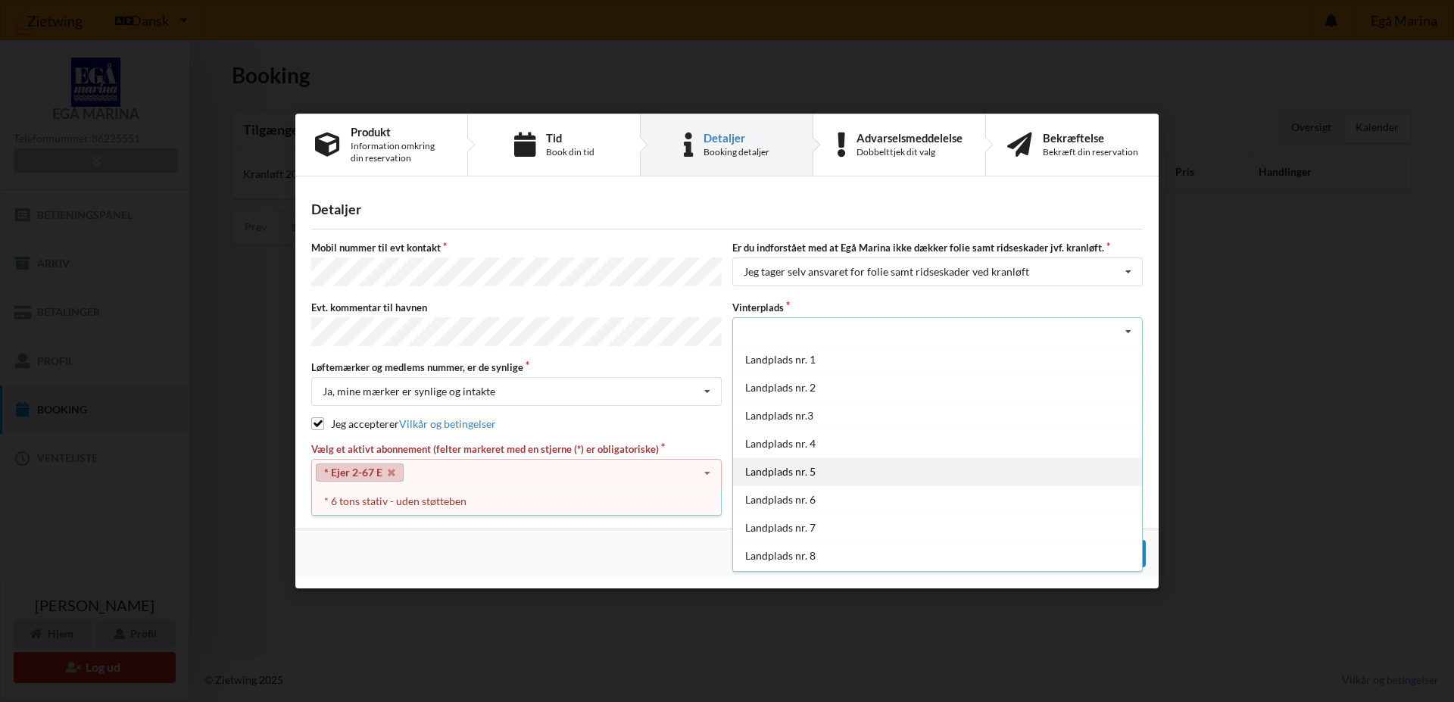
click at [780, 472] on div "Landplads nr. 5" at bounding box center [937, 471] width 409 height 28
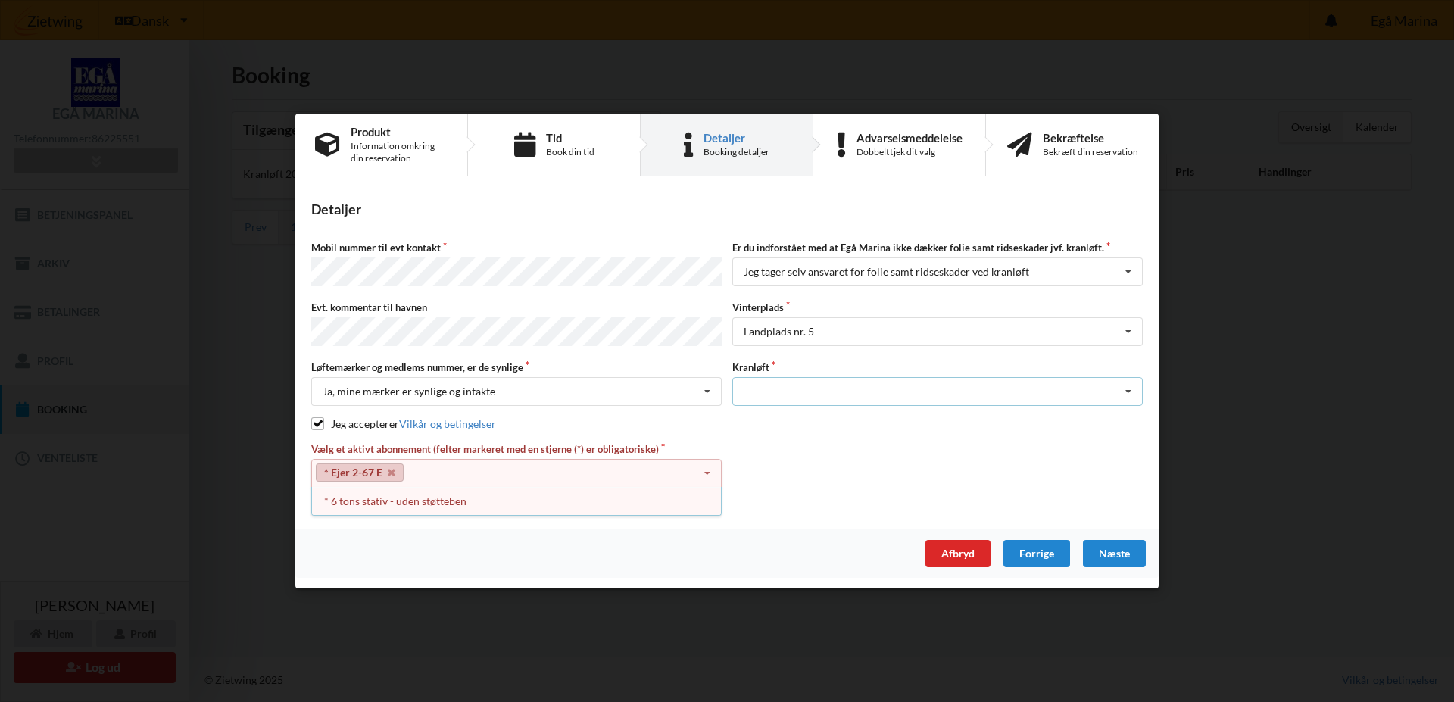
click at [814, 380] on div "Optagning" at bounding box center [937, 391] width 411 height 29
click at [796, 412] on div "Optagning" at bounding box center [937, 419] width 409 height 28
click at [1128, 555] on div "Næste" at bounding box center [1114, 553] width 63 height 27
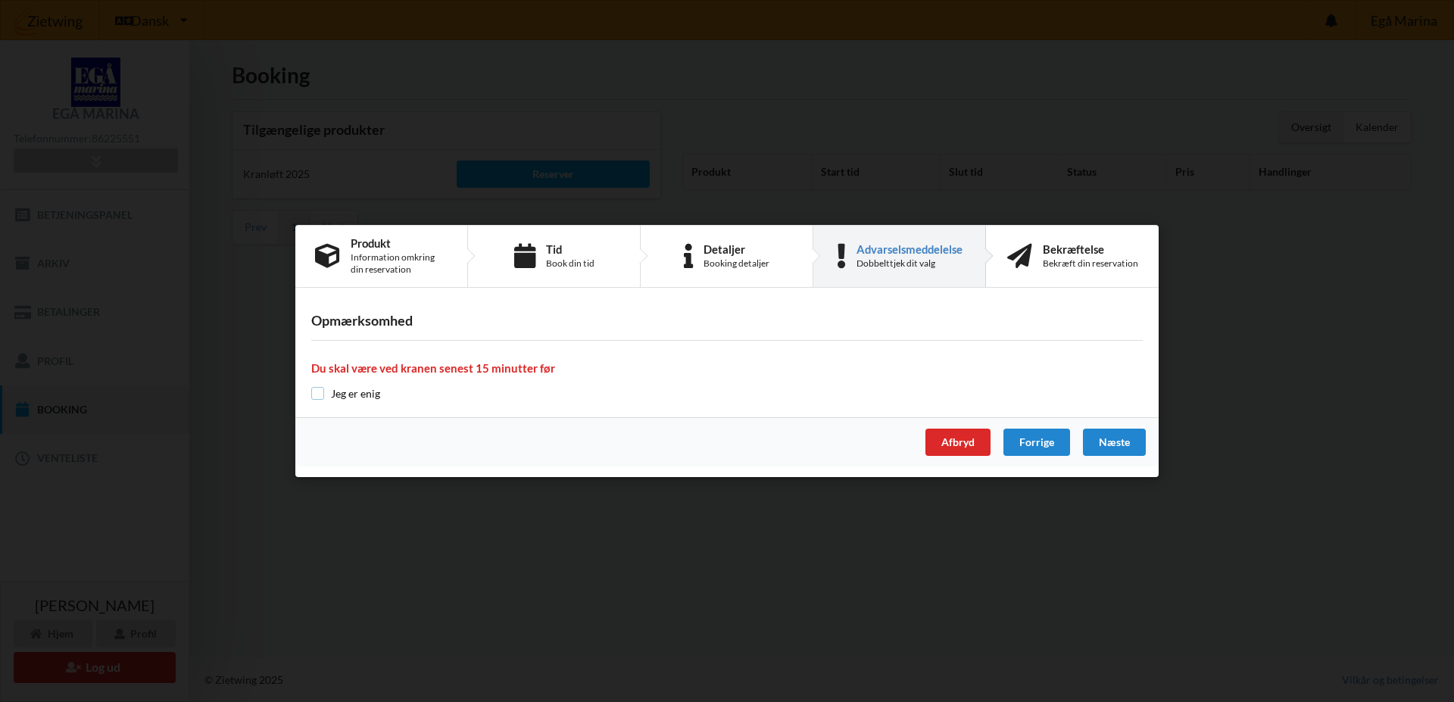
click at [323, 396] on input "checkbox" at bounding box center [317, 393] width 13 height 13
checkbox input "true"
click at [1126, 444] on div "Næste" at bounding box center [1114, 442] width 63 height 27
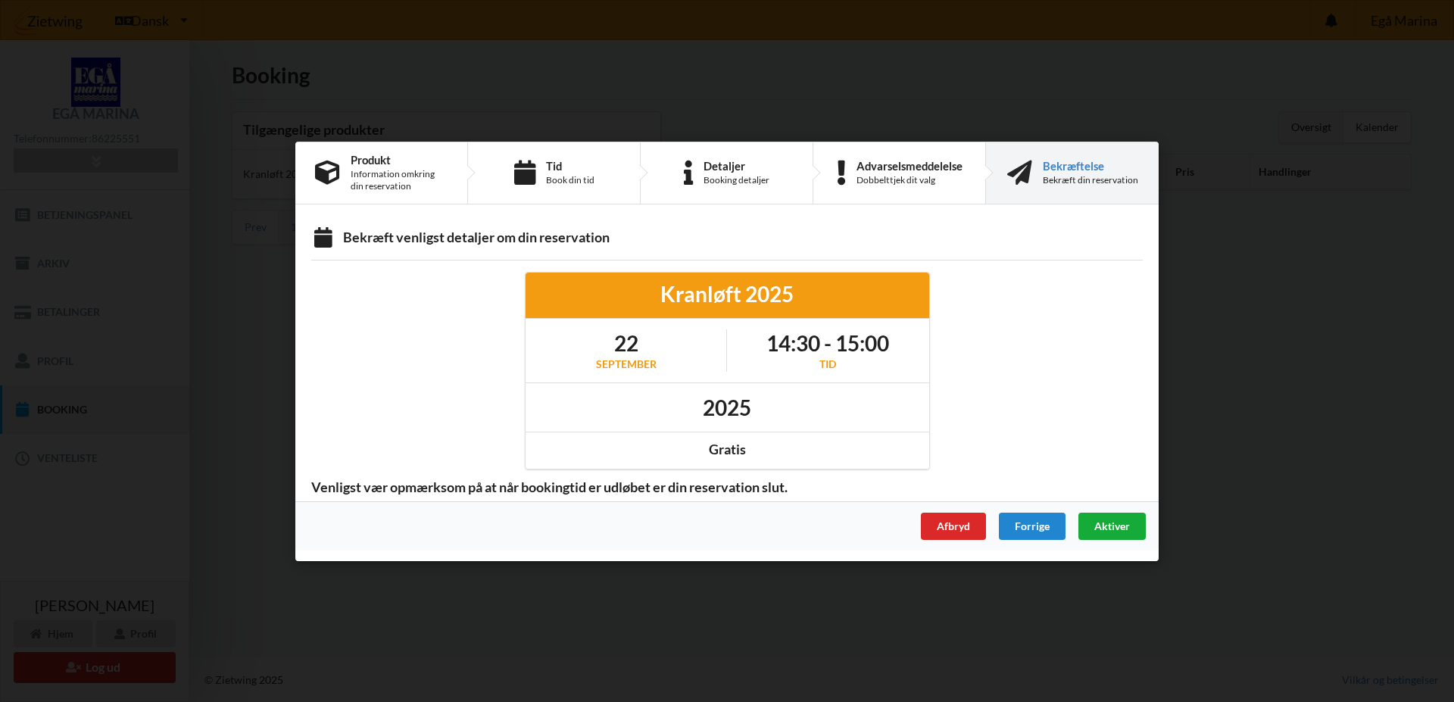
click at [1119, 527] on span "Aktiver" at bounding box center [1112, 525] width 36 height 13
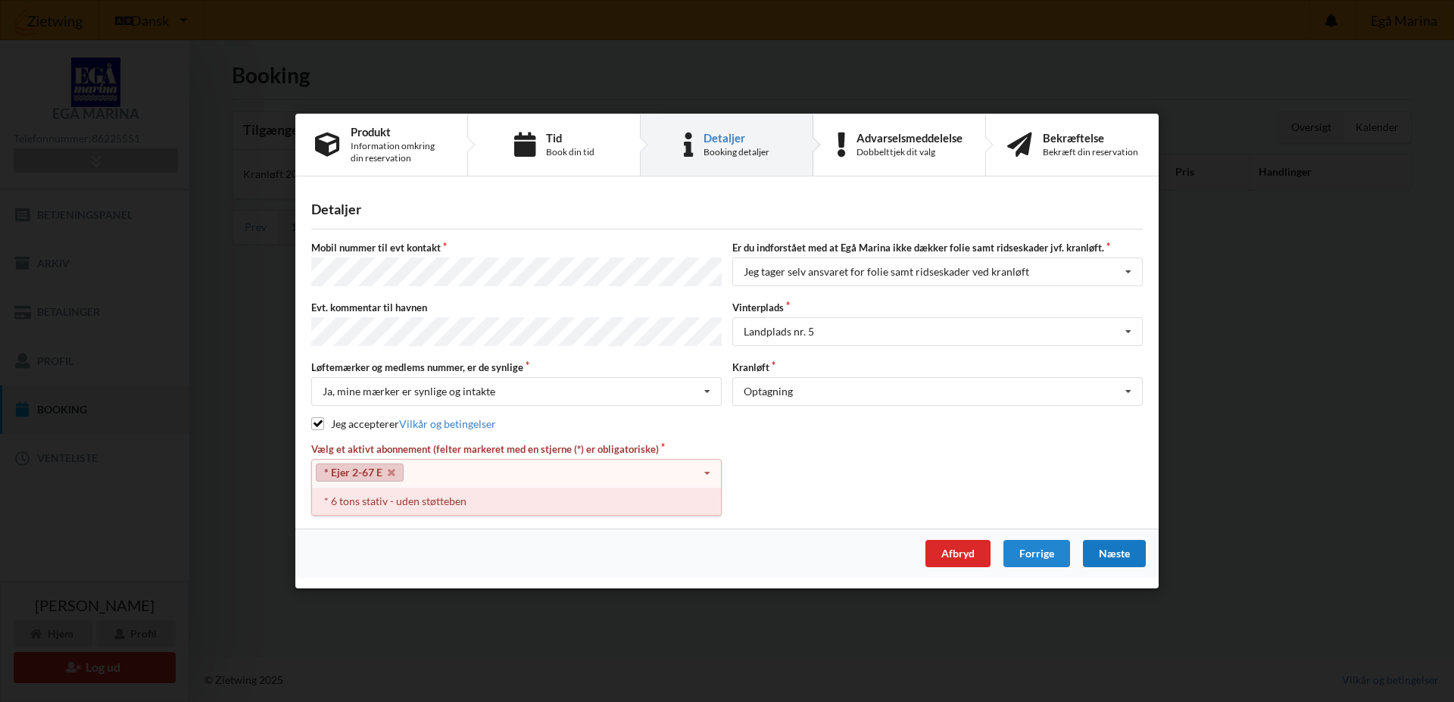
click at [481, 501] on div "* 6 tons stativ - uden støtteben" at bounding box center [516, 501] width 409 height 28
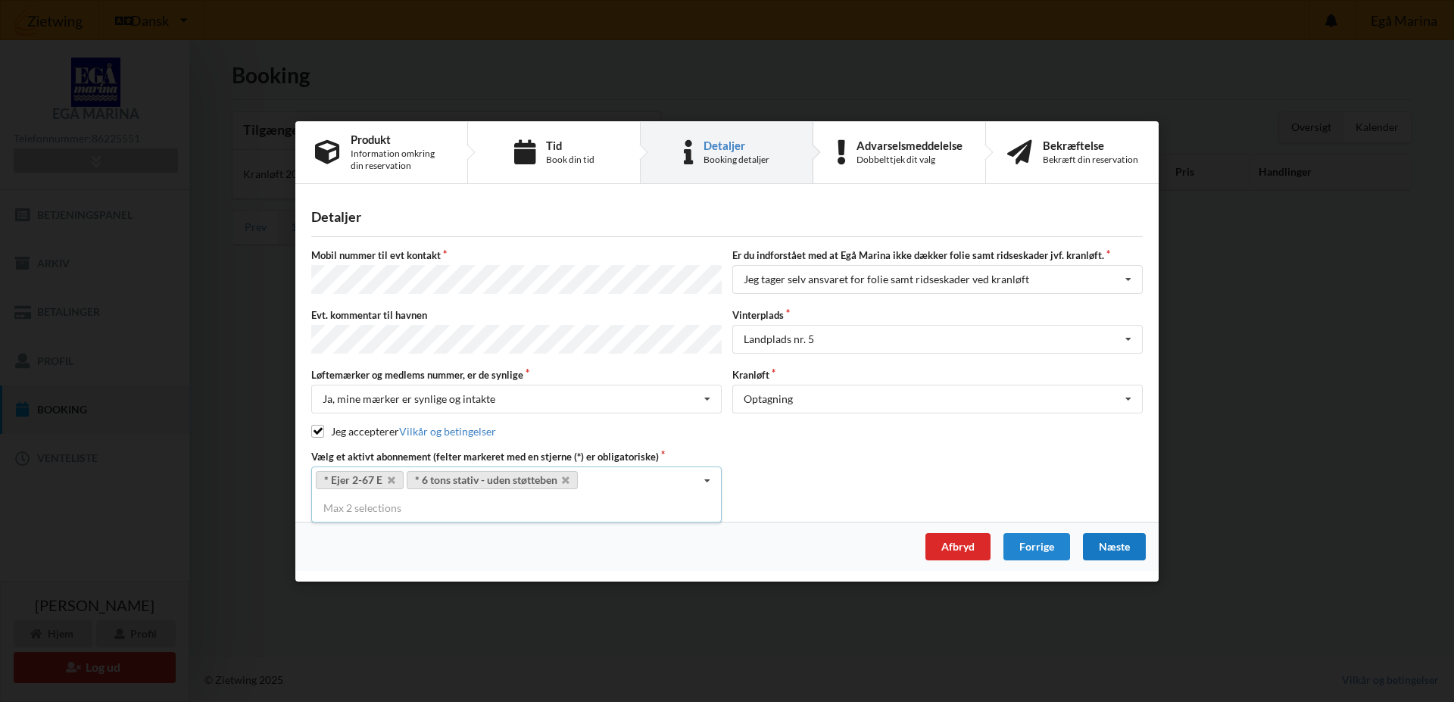
click at [1126, 542] on div "Næste" at bounding box center [1114, 545] width 63 height 27
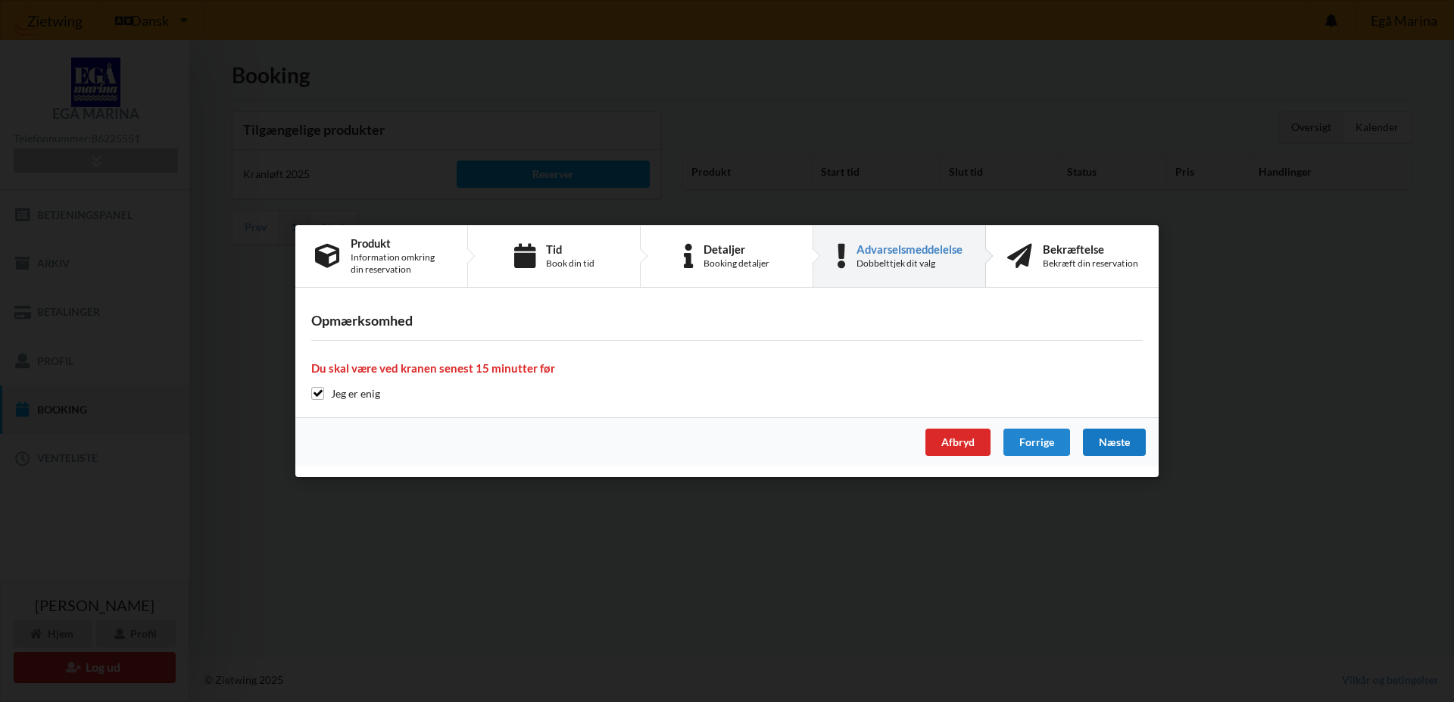
click at [1129, 441] on div "Næste" at bounding box center [1114, 442] width 63 height 27
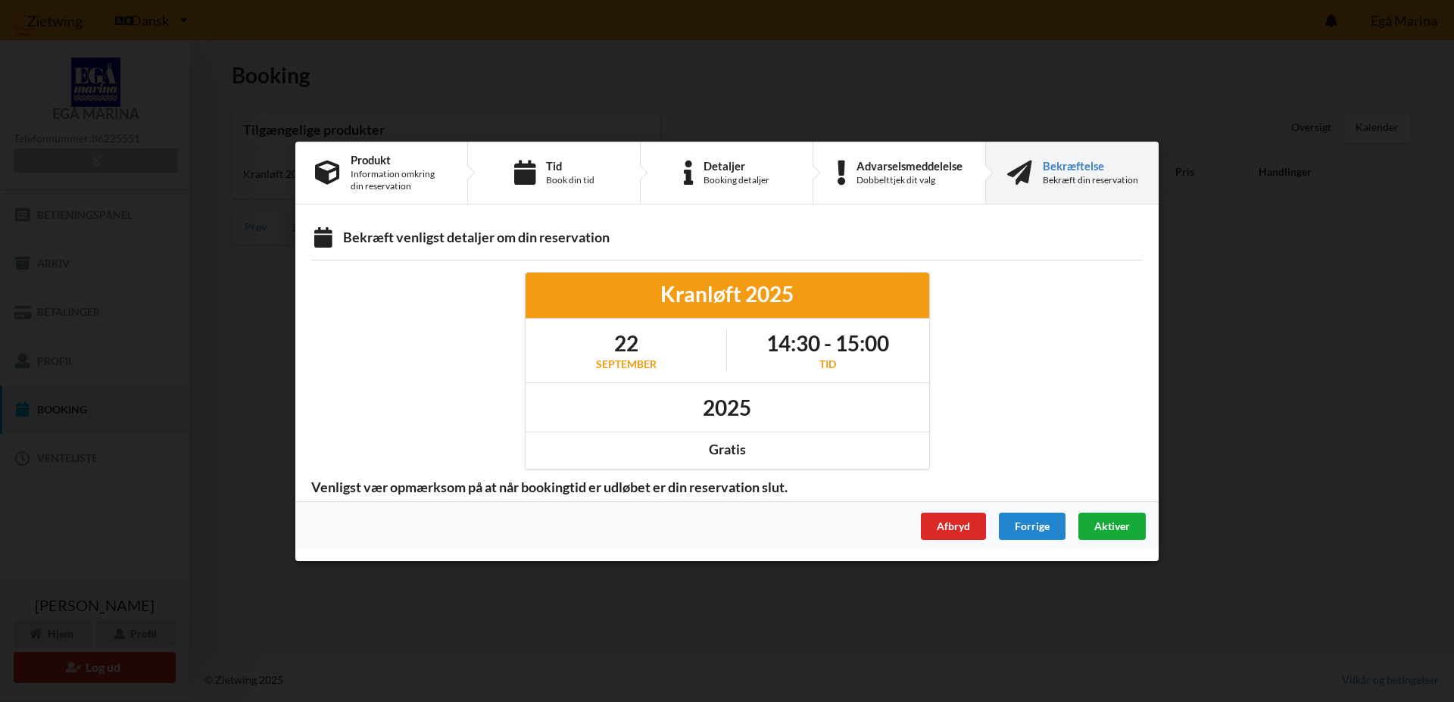
click at [1123, 520] on span "Aktiver" at bounding box center [1112, 525] width 36 height 13
